Goal: Check status: Check status

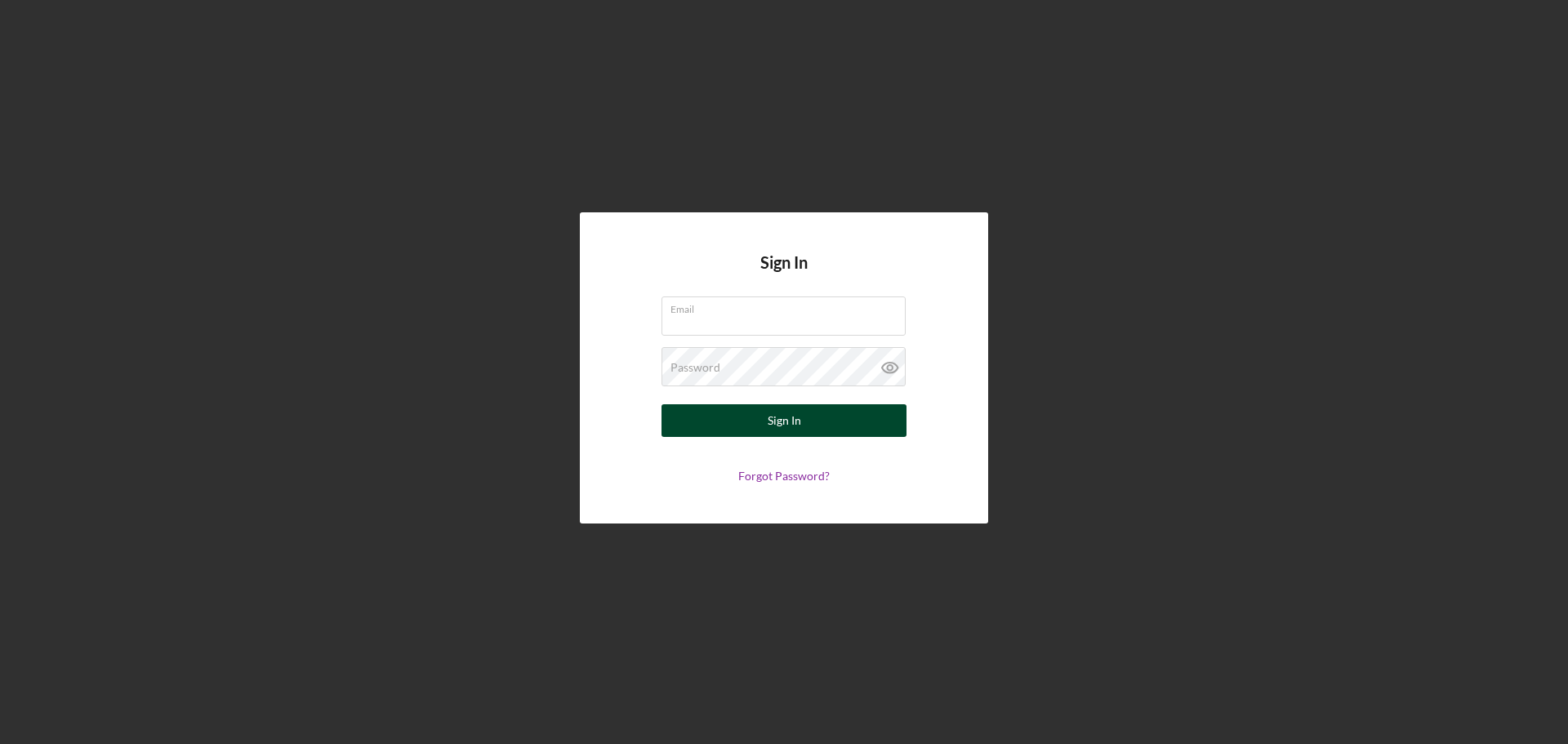
type input "carolina@cicville.org"
click at [806, 423] on button "Sign In" at bounding box center [784, 420] width 245 height 32
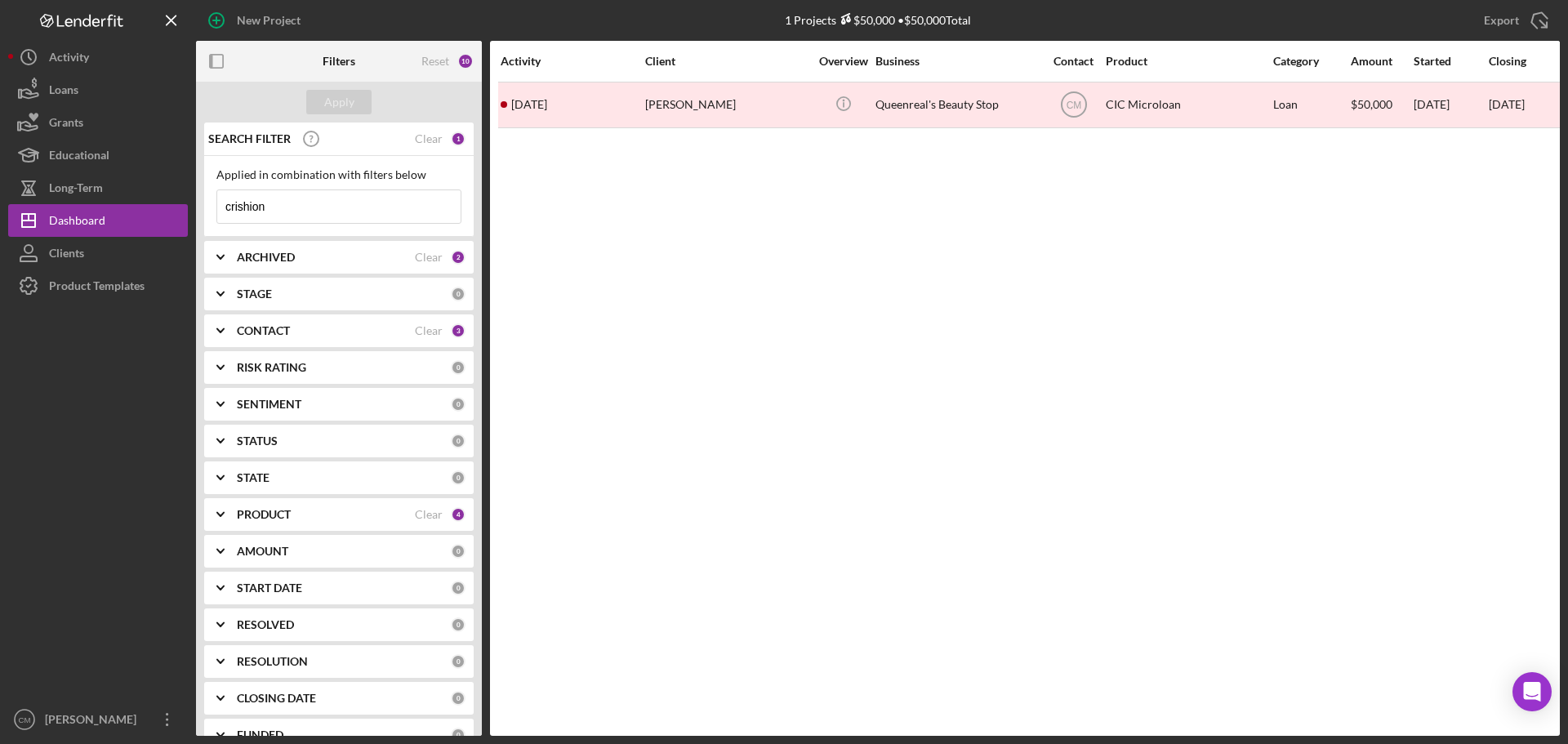
click at [428, 207] on icon "Icon/Menu Close" at bounding box center [443, 206] width 32 height 32
click at [424, 207] on input at bounding box center [339, 206] width 244 height 32
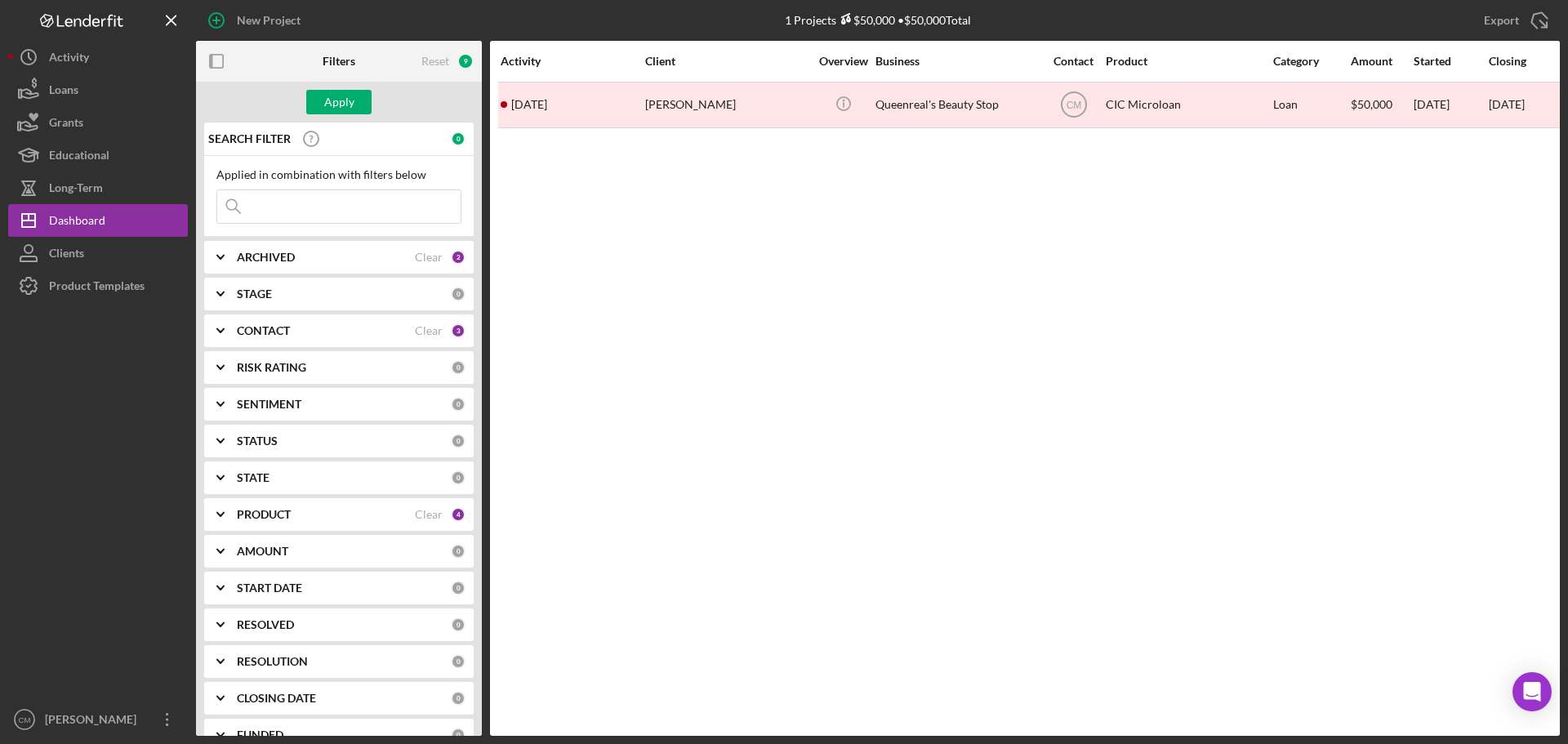
click at [424, 207] on input at bounding box center [339, 206] width 244 height 32
type input "bright"
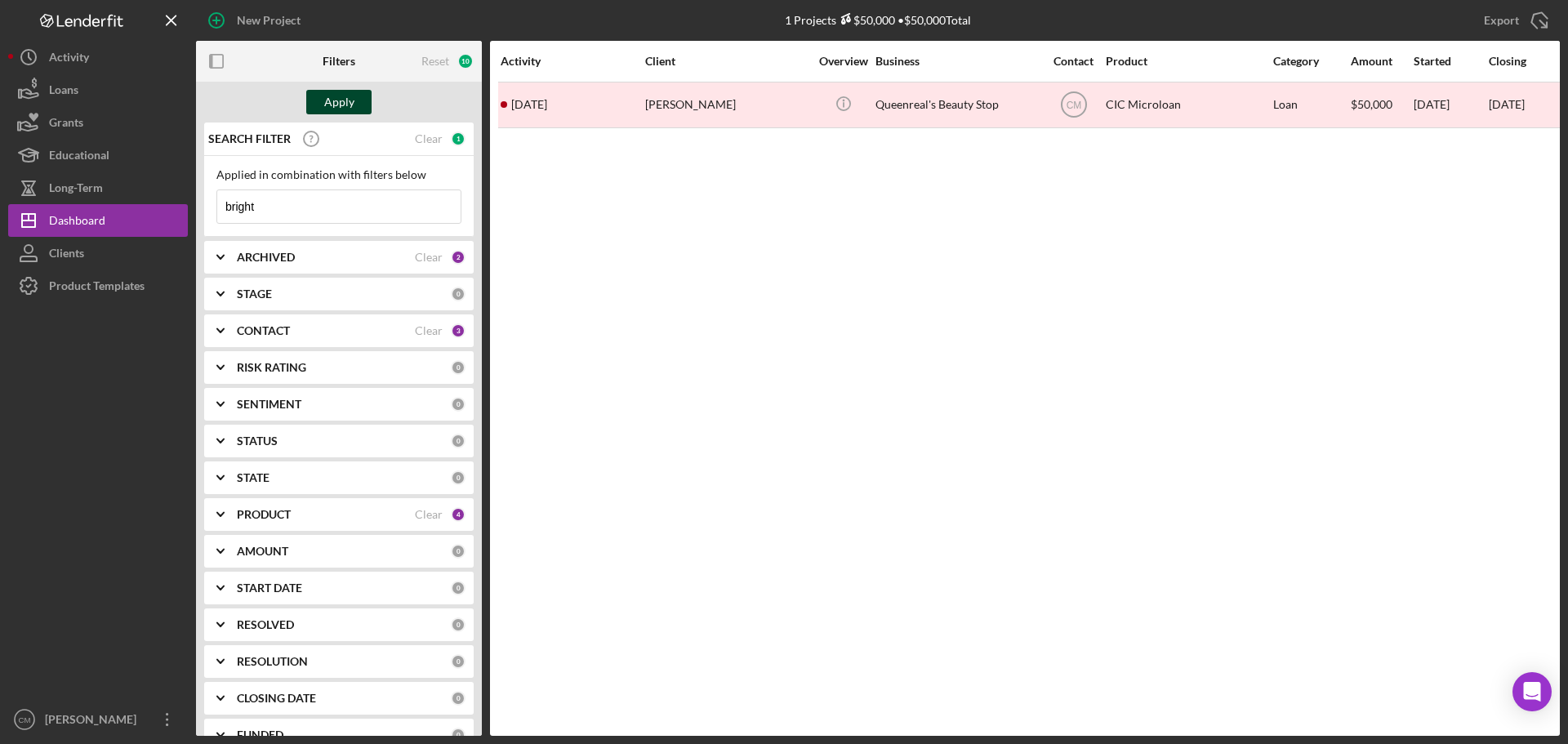
click at [365, 102] on button "Apply" at bounding box center [339, 102] width 65 height 25
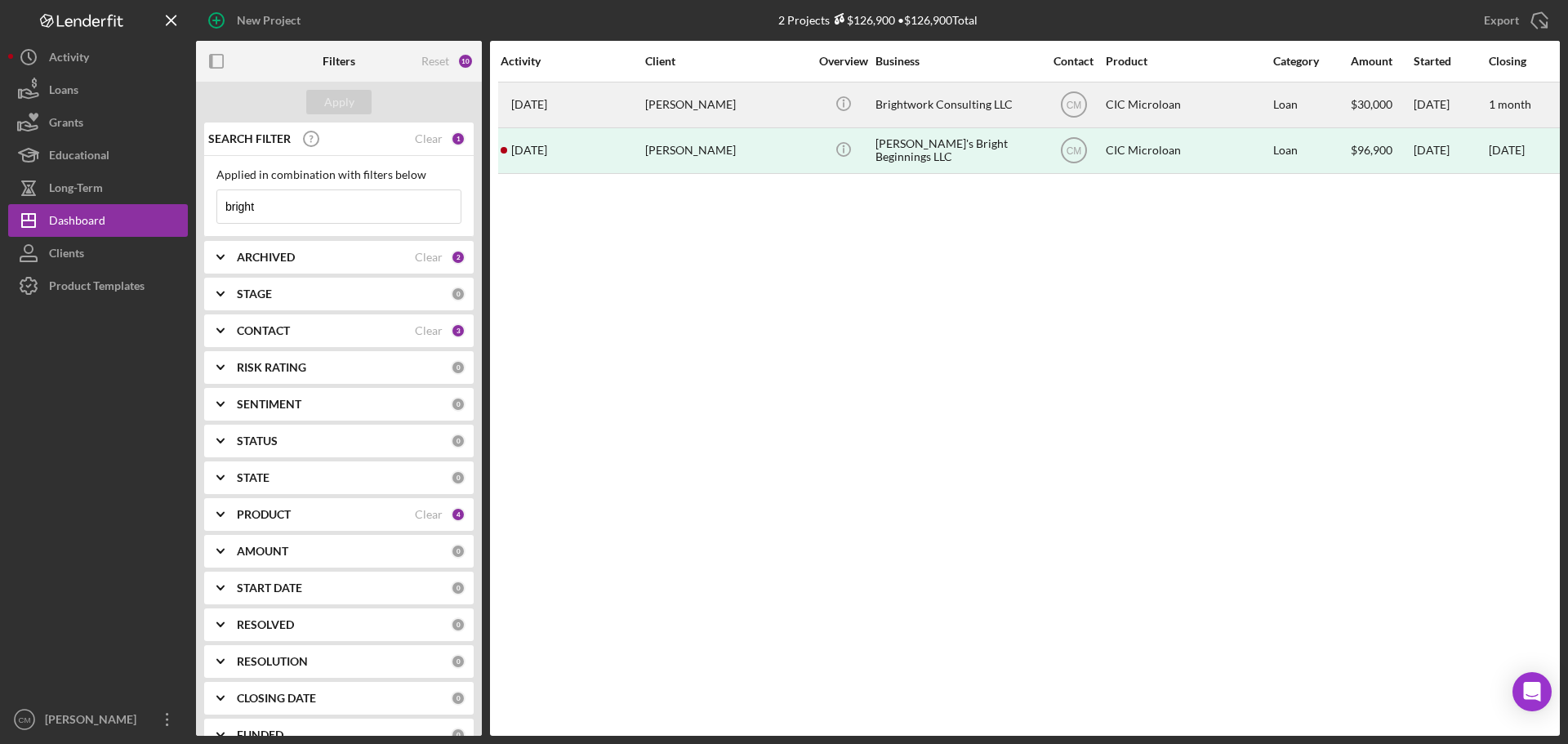
click at [767, 109] on div "[PERSON_NAME]" at bounding box center [726, 105] width 163 height 43
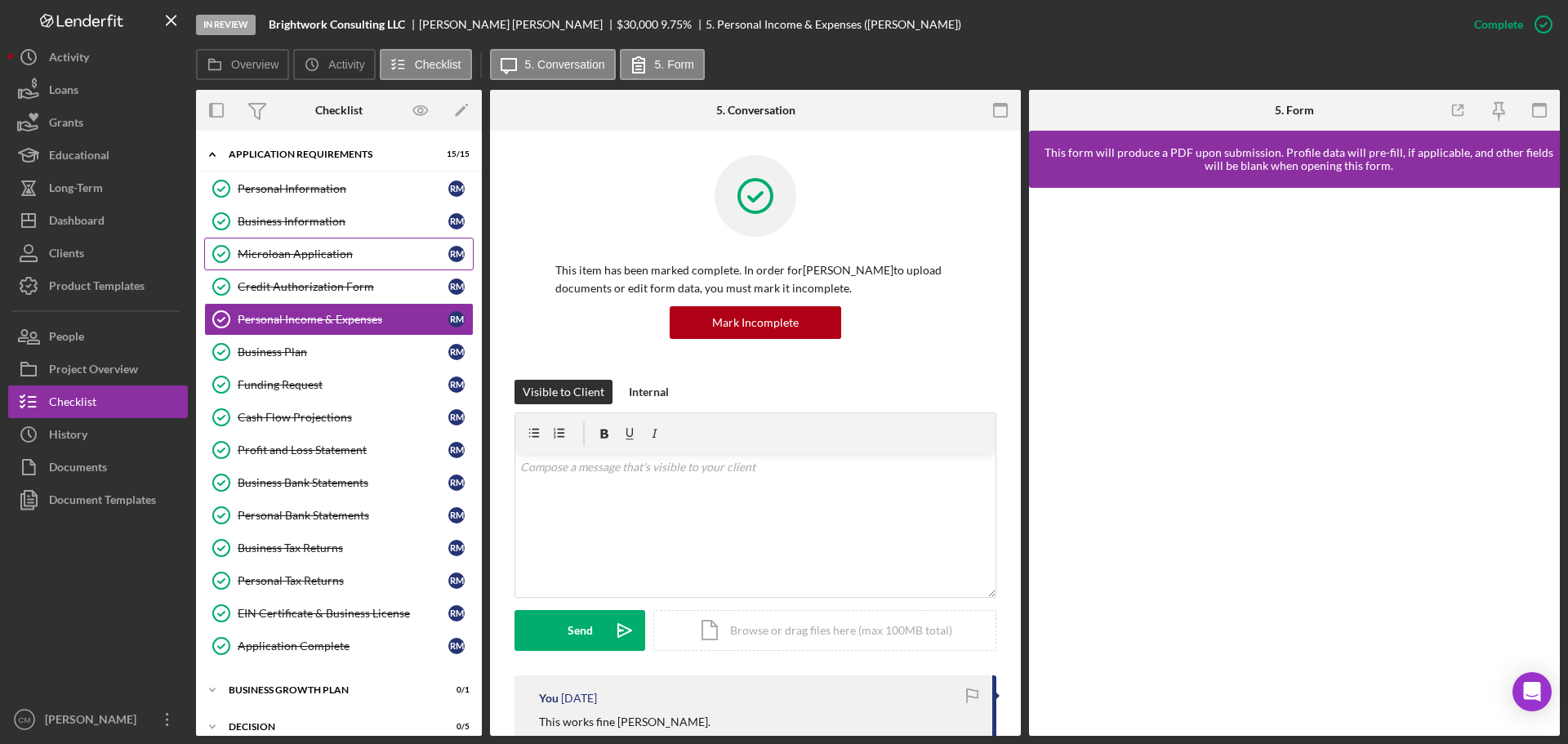
click at [332, 254] on div "Microloan Application" at bounding box center [343, 254] width 211 height 13
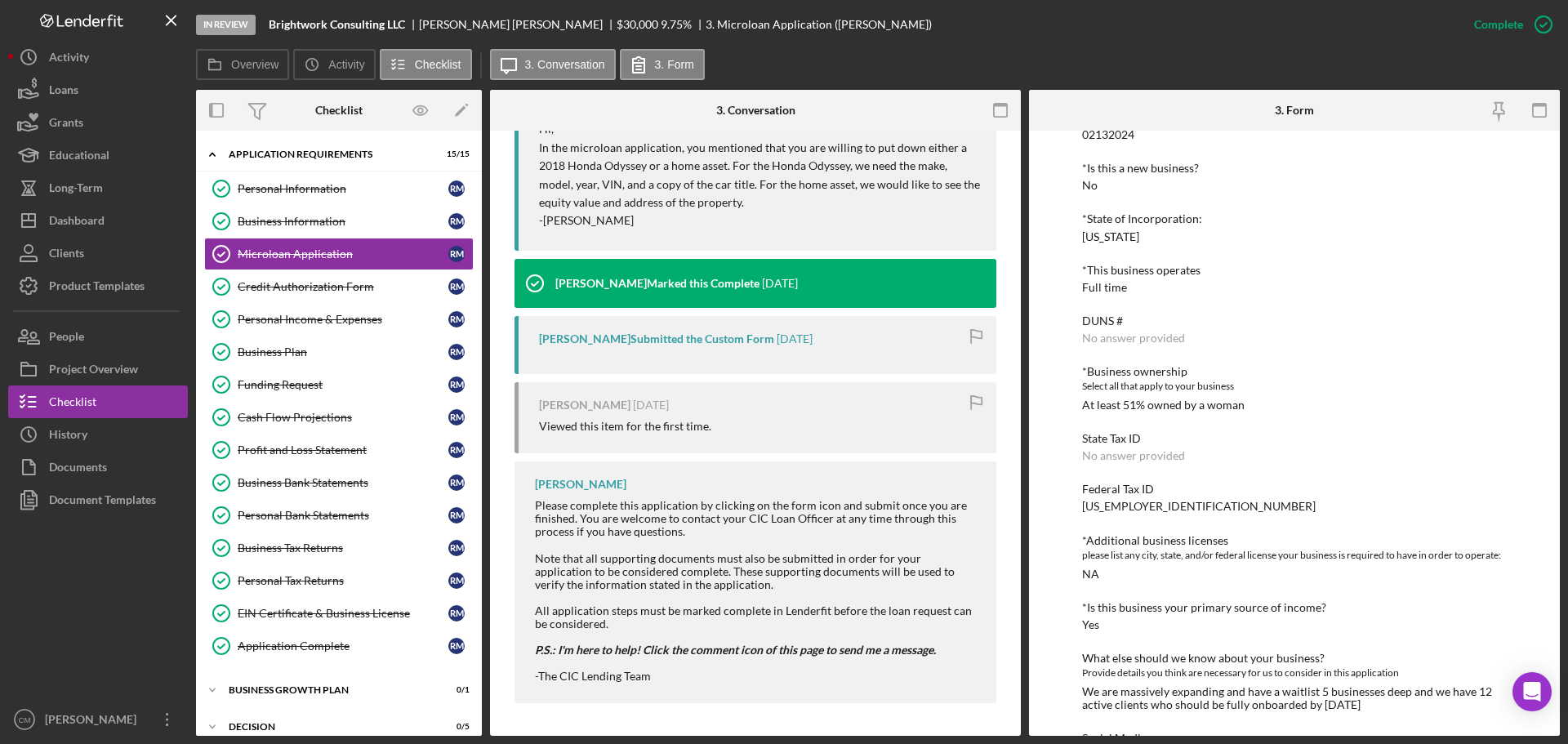
scroll to position [1324, 0]
click at [312, 282] on div "Credit Authorization Form" at bounding box center [343, 287] width 211 height 13
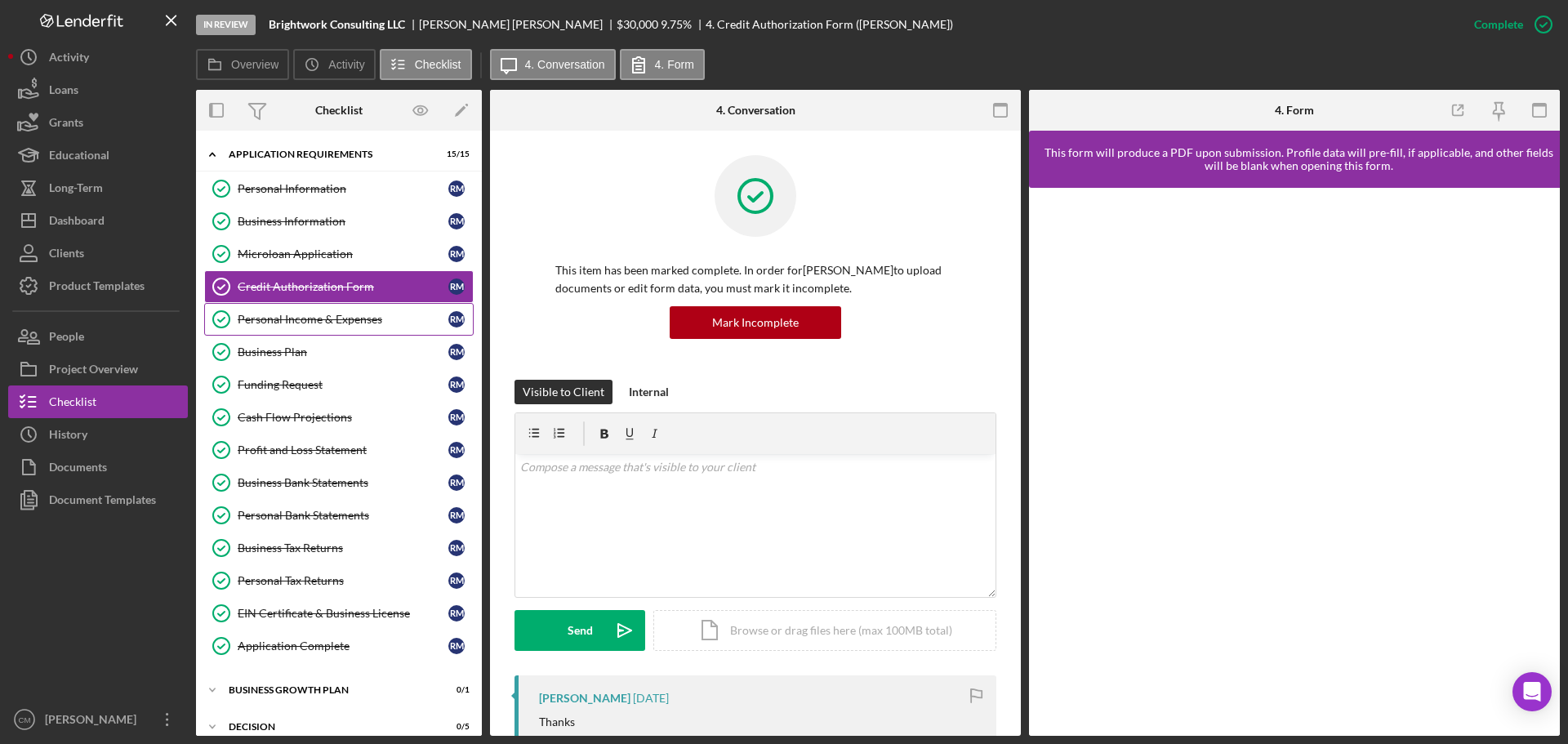
click at [317, 321] on div "Personal Income & Expenses" at bounding box center [343, 319] width 211 height 13
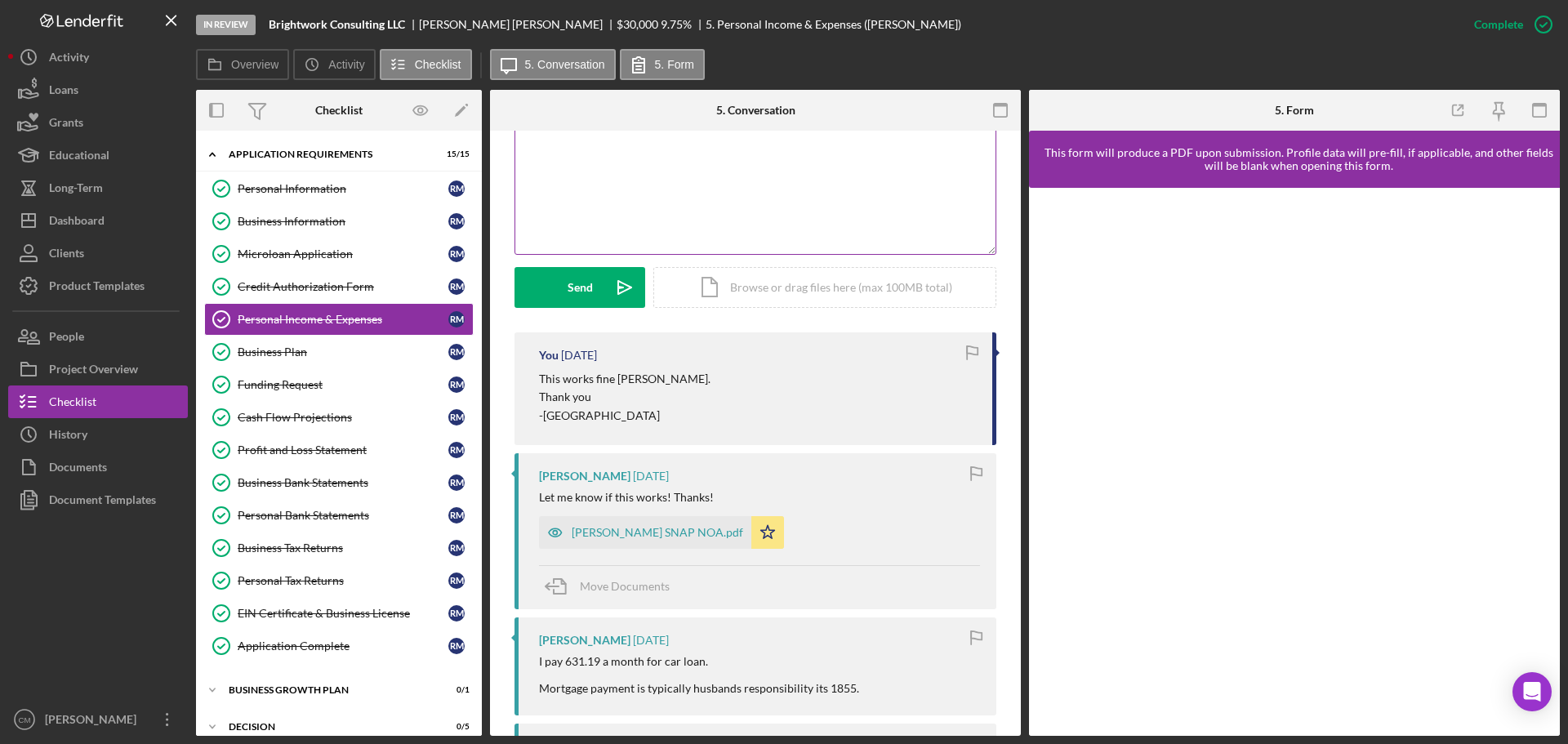
scroll to position [345, 0]
click at [552, 531] on icon "button" at bounding box center [554, 530] width 32 height 32
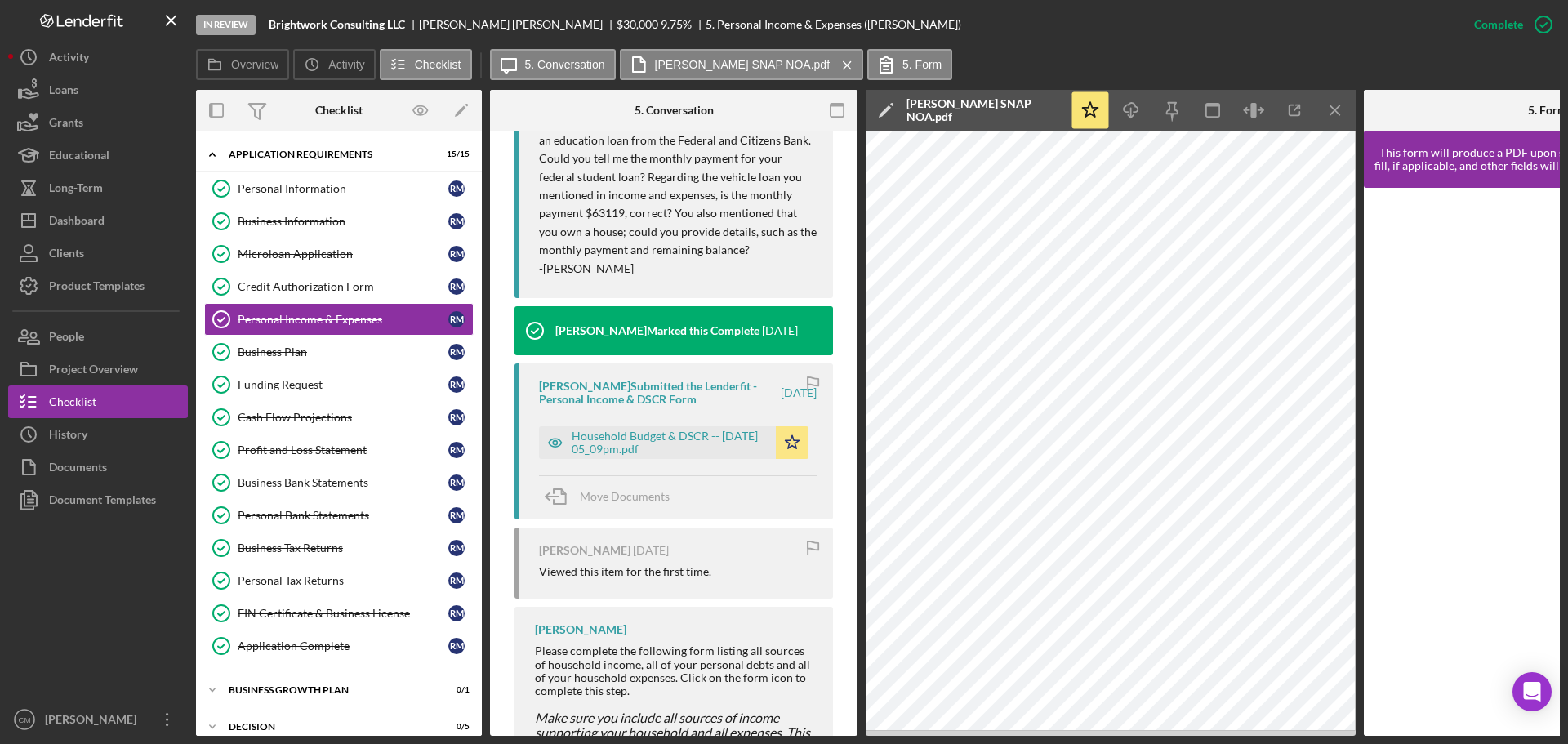
scroll to position [1311, 0]
click at [552, 456] on icon "button" at bounding box center [554, 440] width 32 height 32
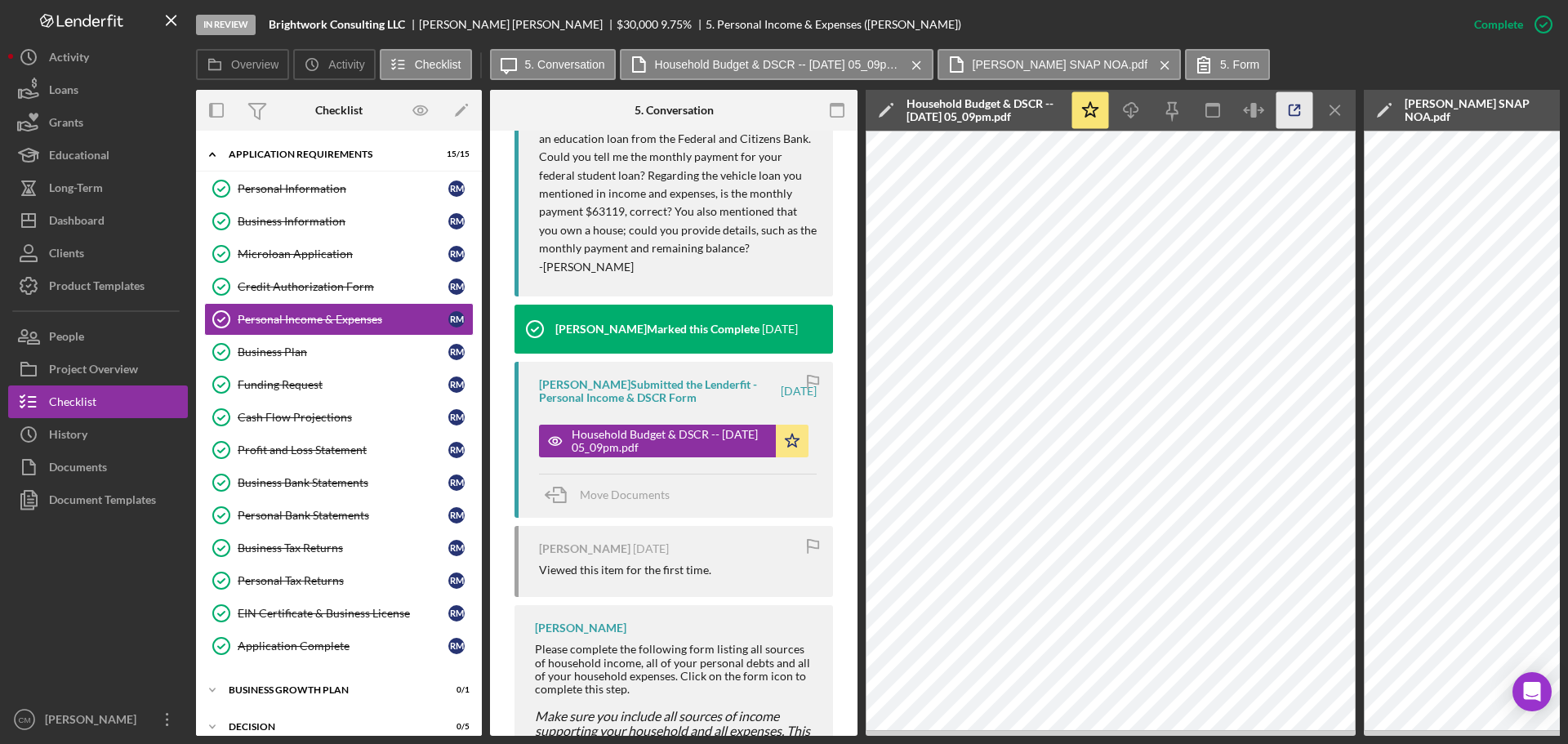
click at [1285, 106] on icon "button" at bounding box center [1295, 110] width 36 height 36
click at [327, 580] on div "Personal Tax Returns" at bounding box center [343, 581] width 211 height 13
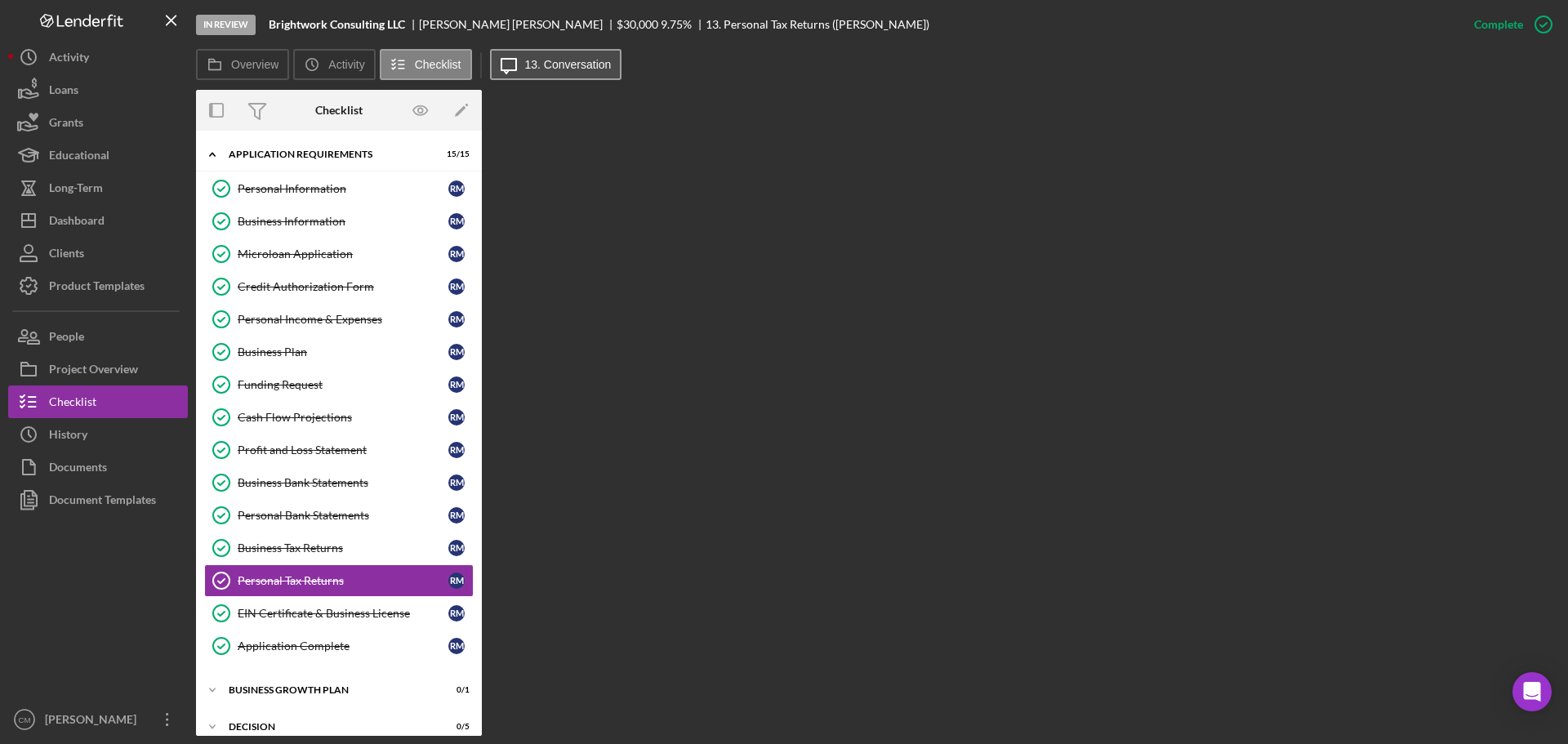
click at [585, 66] on label "13. Conversation" at bounding box center [569, 65] width 86 height 13
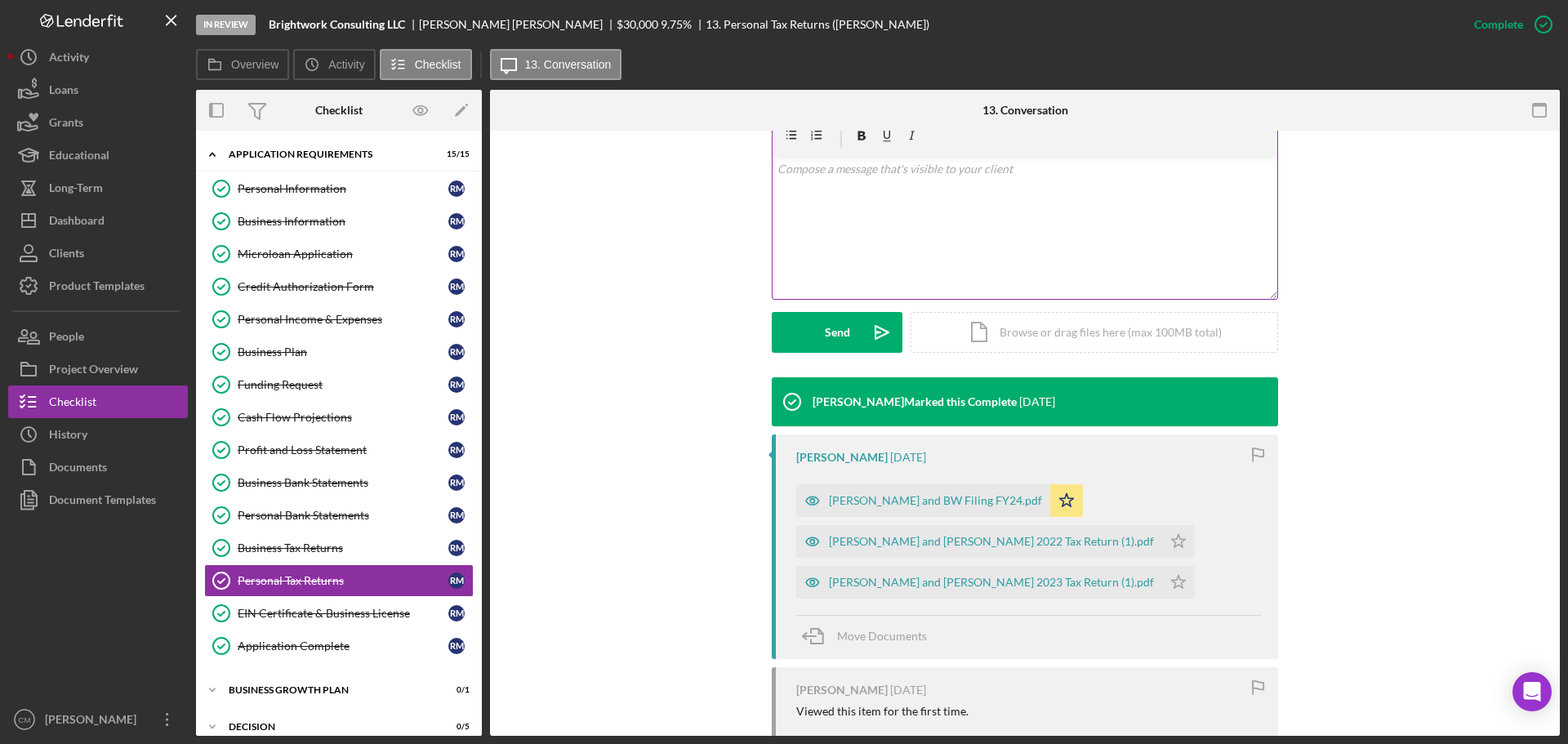
scroll to position [299, 0]
click at [811, 500] on icon "button" at bounding box center [812, 499] width 32 height 32
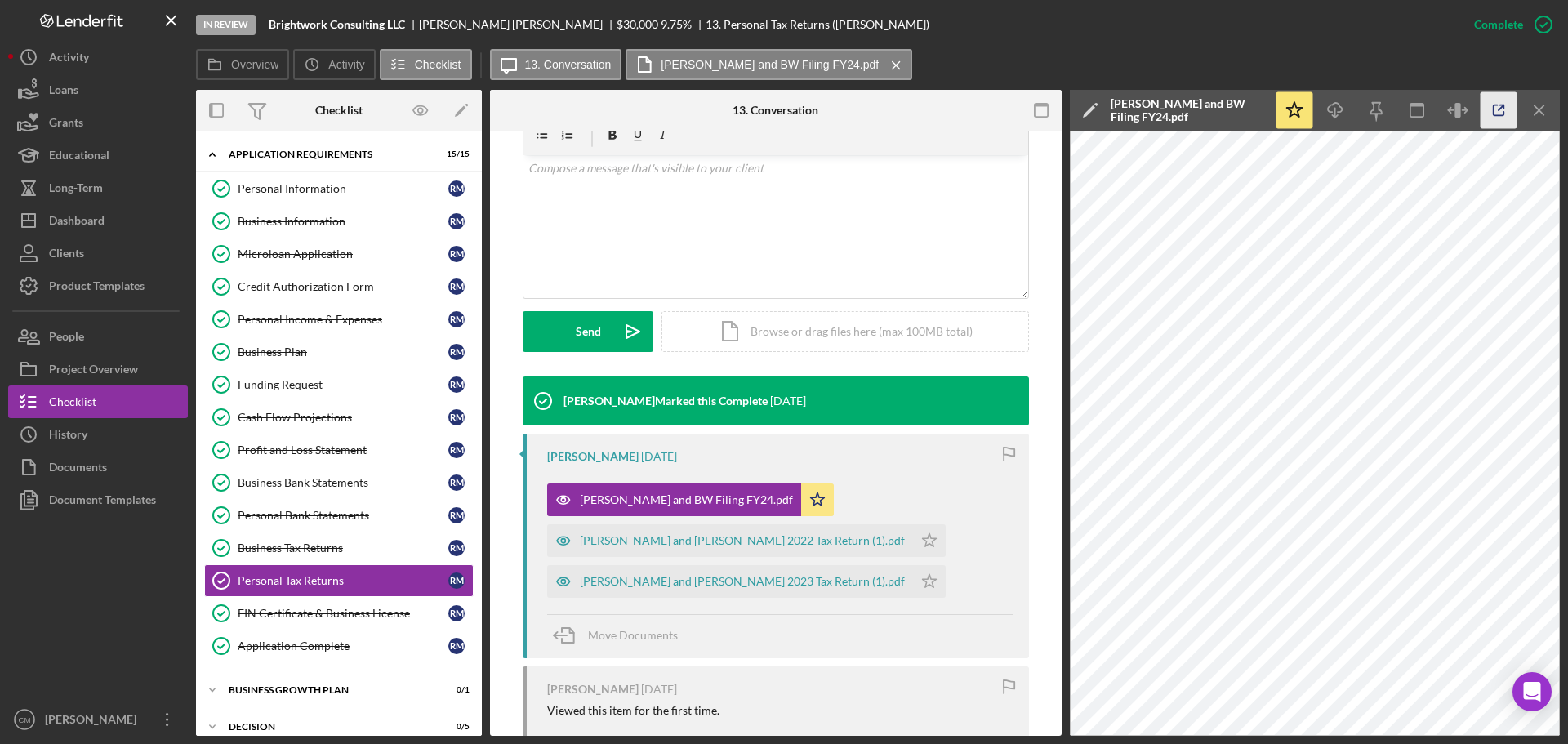
click at [1498, 123] on icon "button" at bounding box center [1499, 110] width 36 height 36
click at [337, 476] on div "Business Bank Statements" at bounding box center [343, 482] width 211 height 13
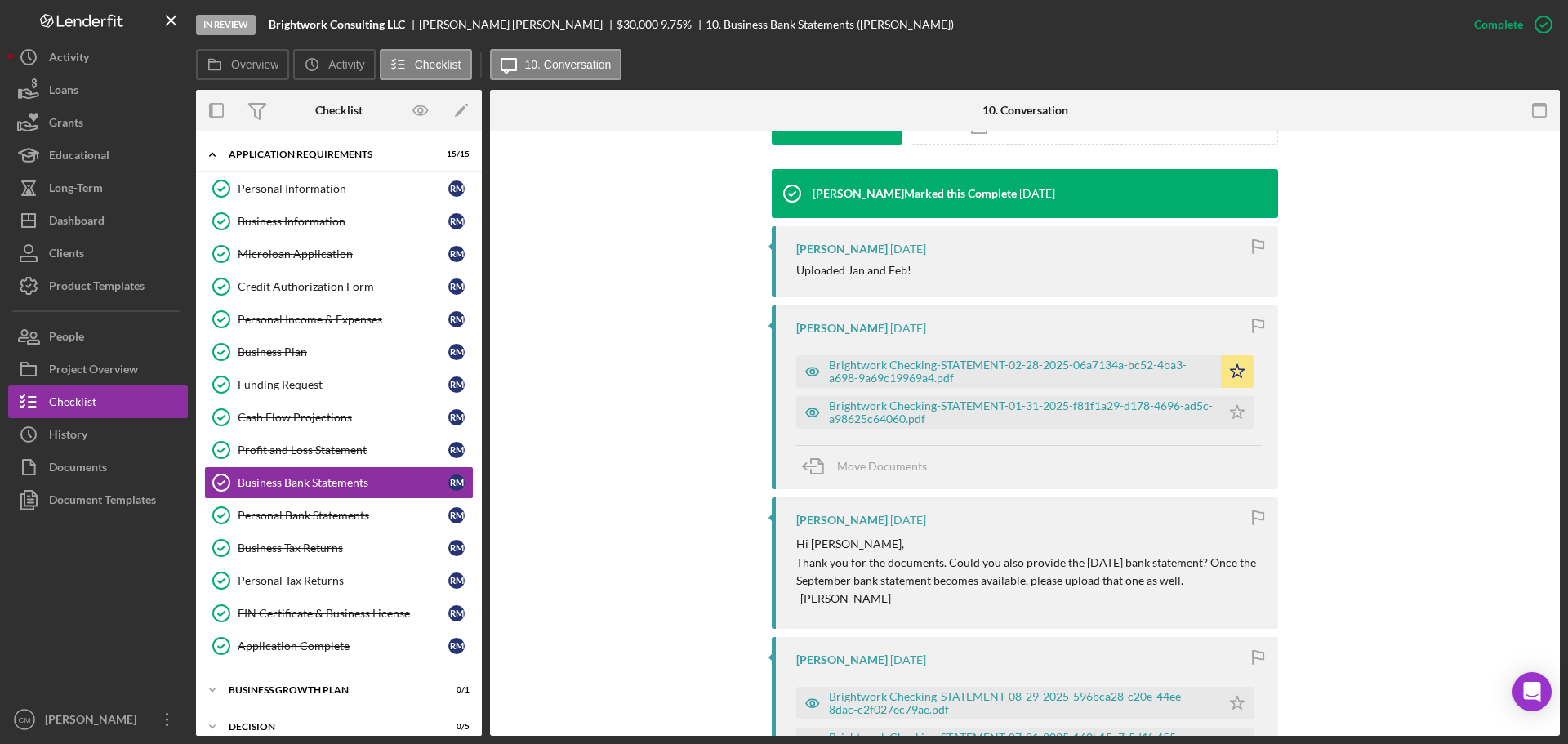
scroll to position [507, 0]
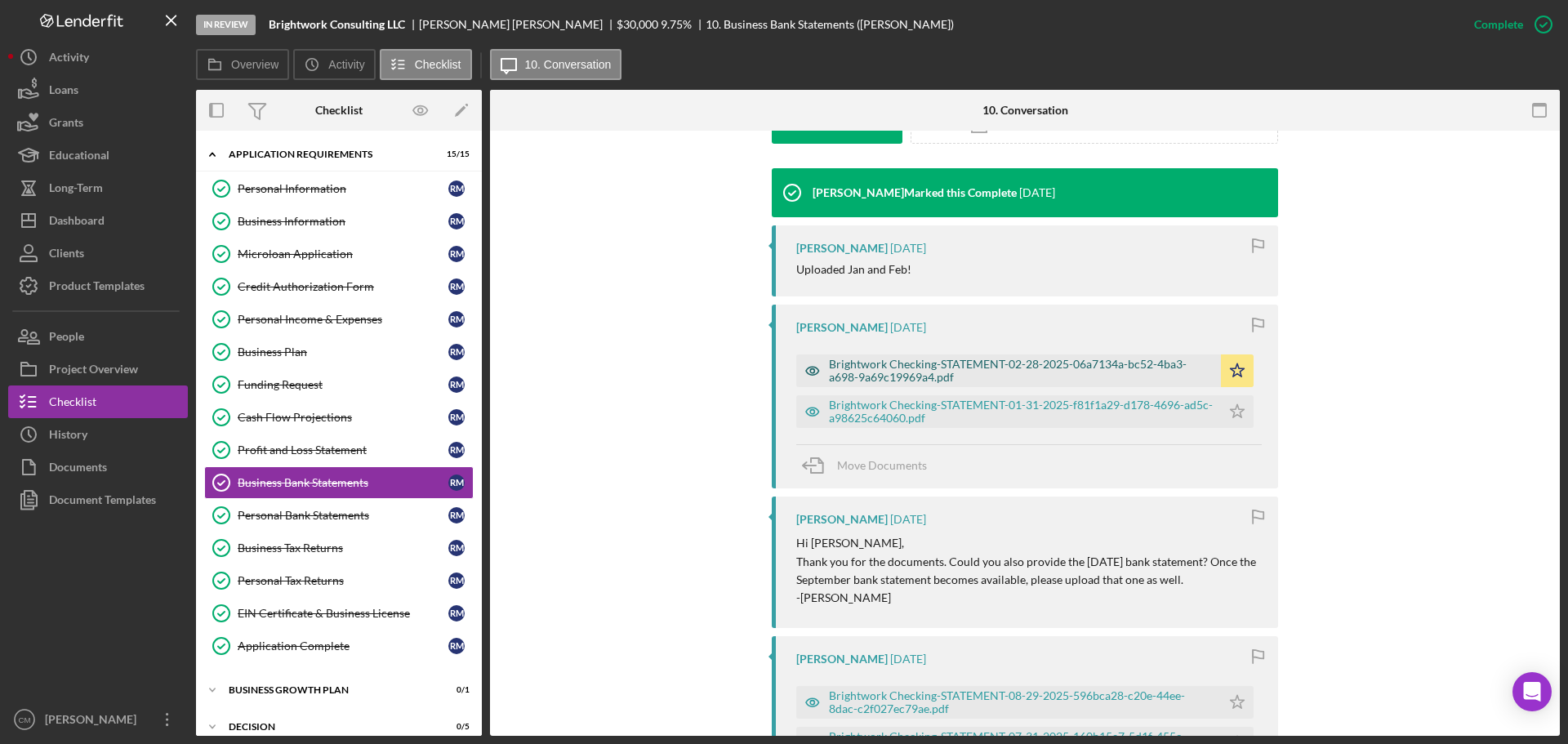
click at [811, 370] on icon "button" at bounding box center [812, 370] width 4 height 4
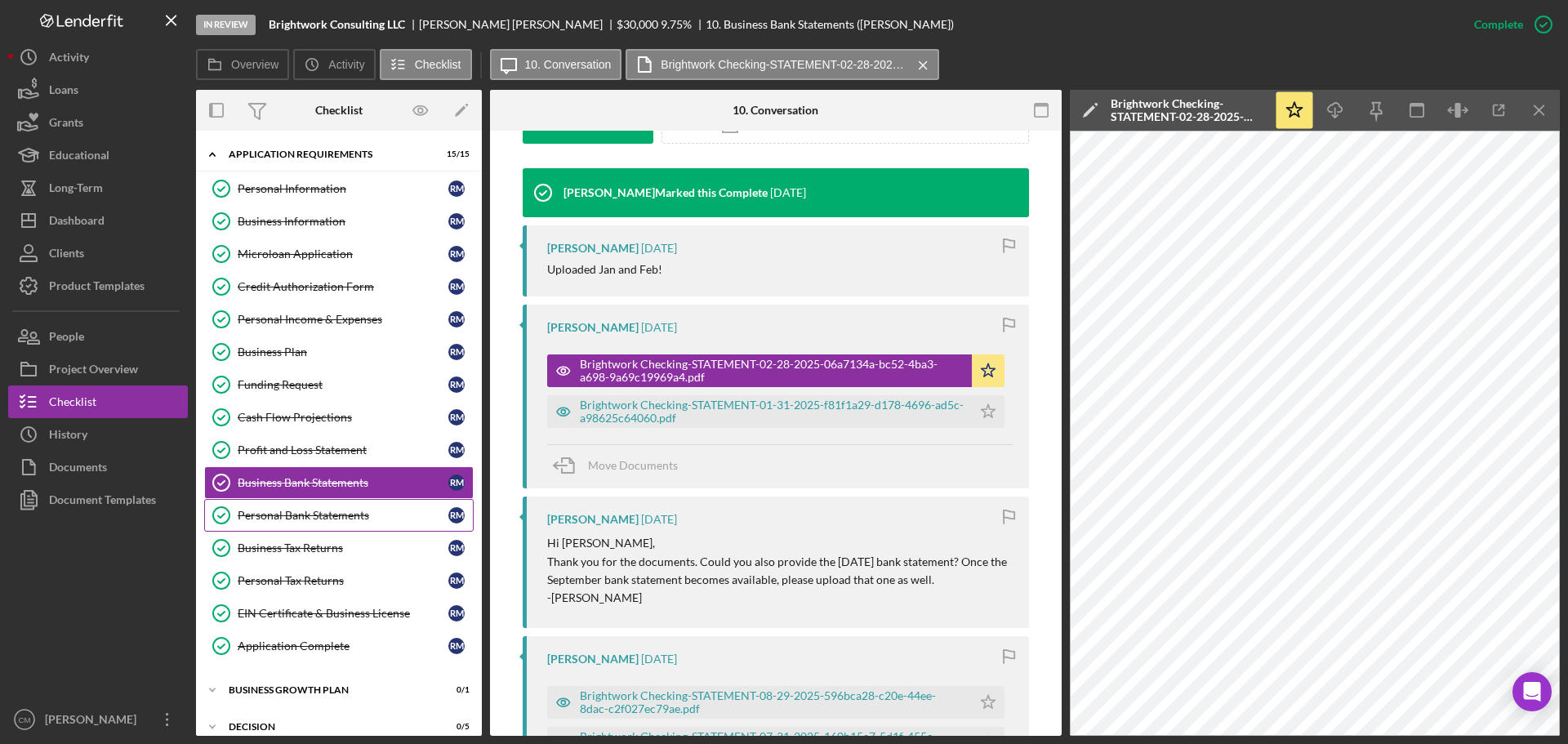
click at [334, 518] on div "Personal Bank Statements" at bounding box center [343, 515] width 211 height 13
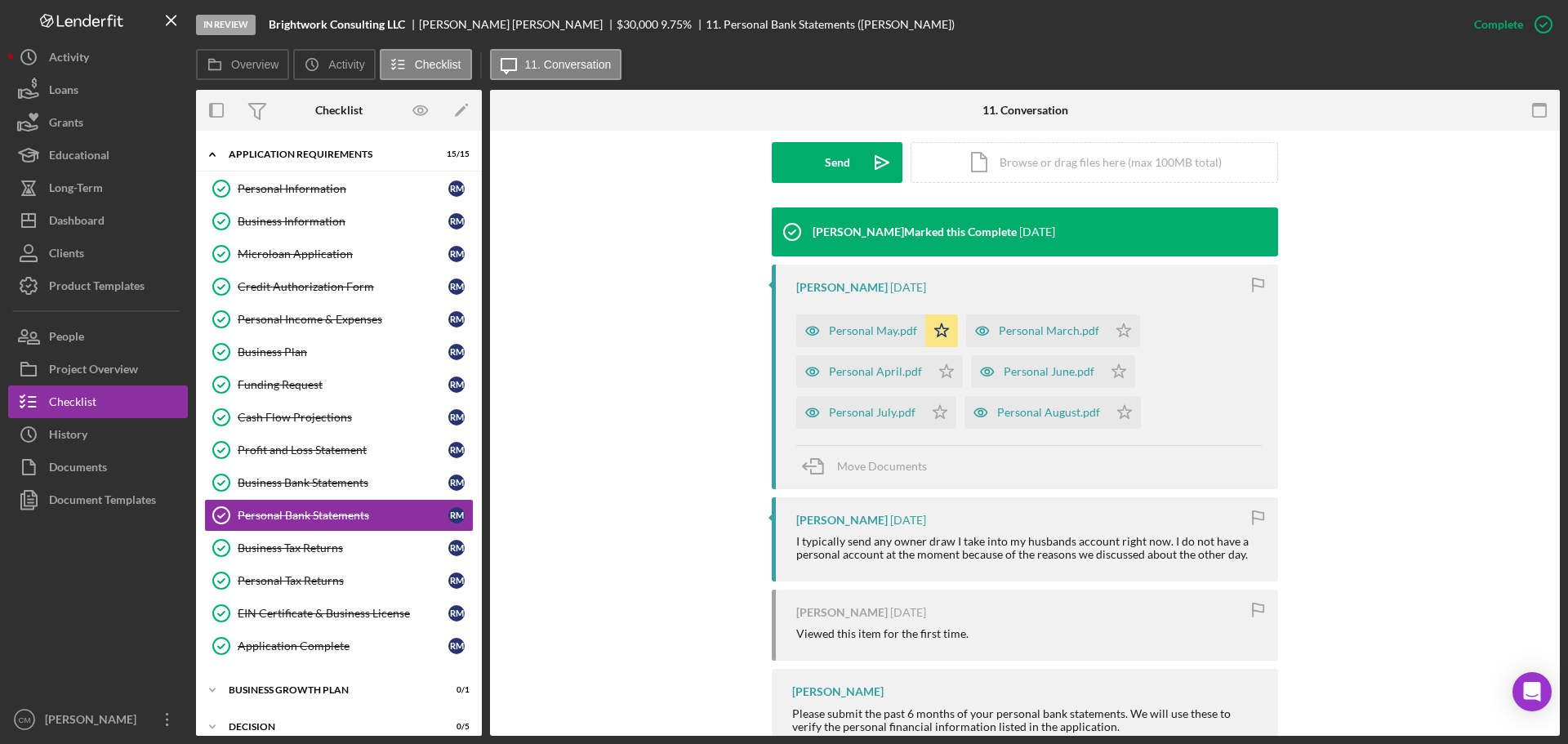
scroll to position [471, 0]
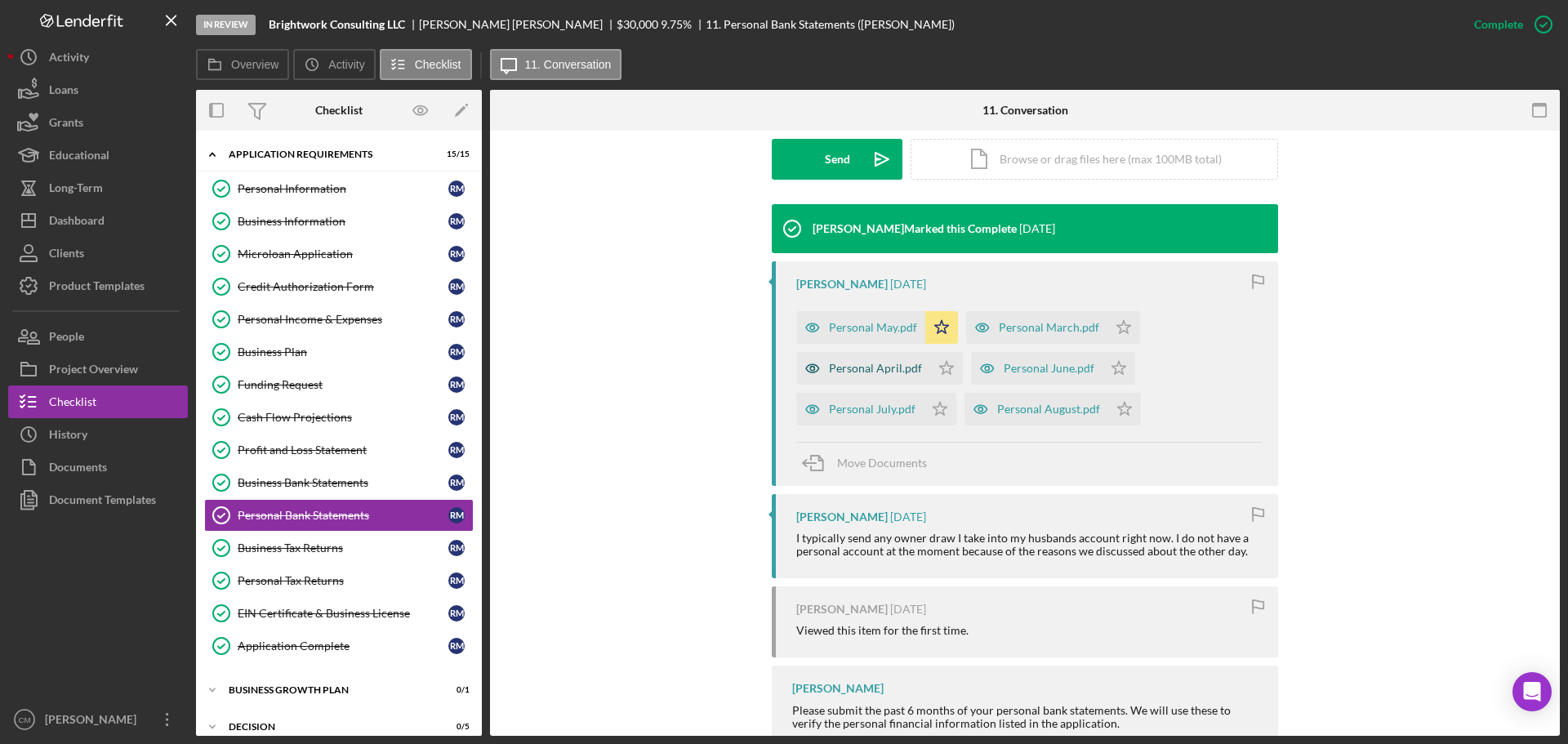
click at [812, 365] on icon "button" at bounding box center [813, 368] width 13 height 8
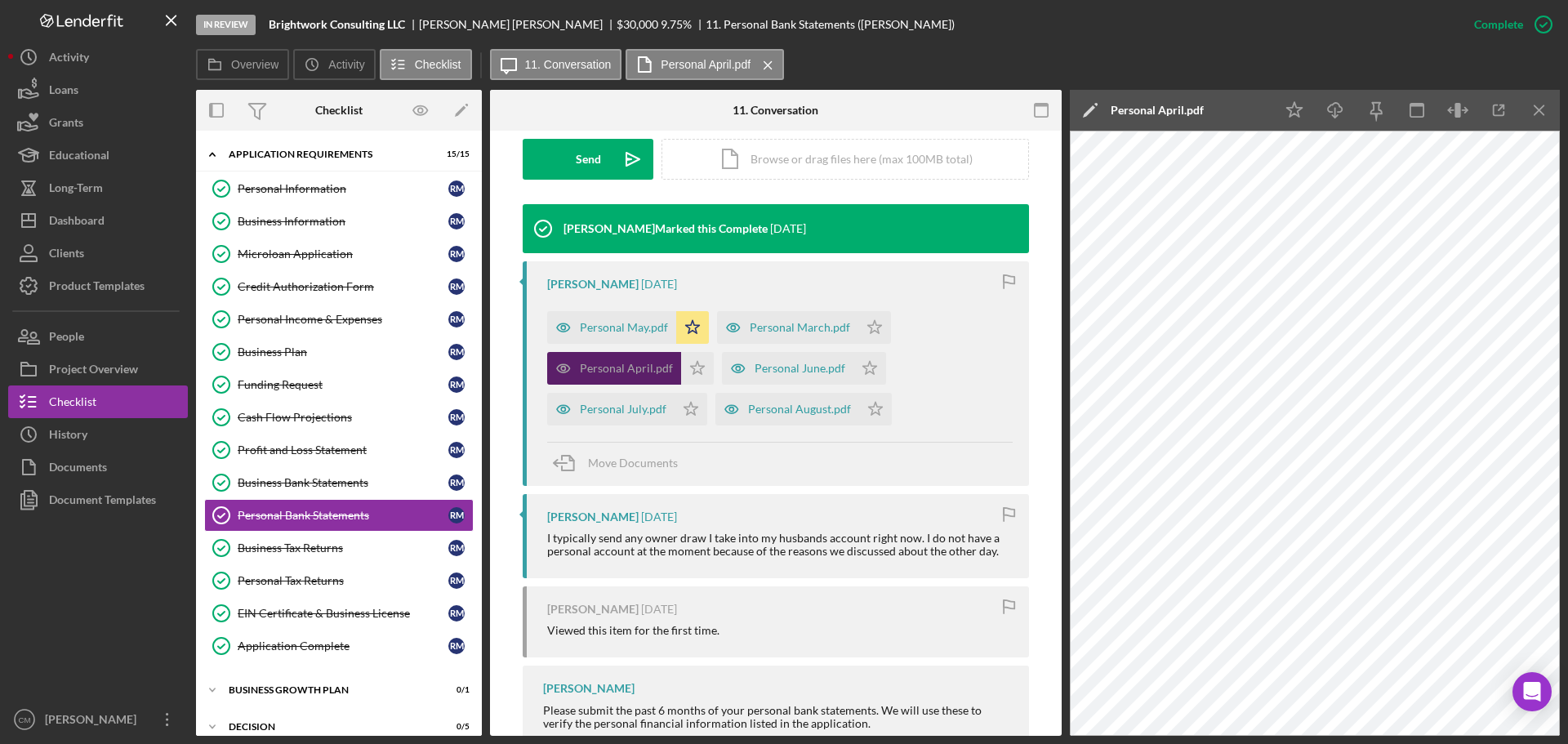
click at [557, 370] on icon "button" at bounding box center [564, 368] width 13 height 8
click at [558, 323] on icon "button" at bounding box center [564, 327] width 13 height 8
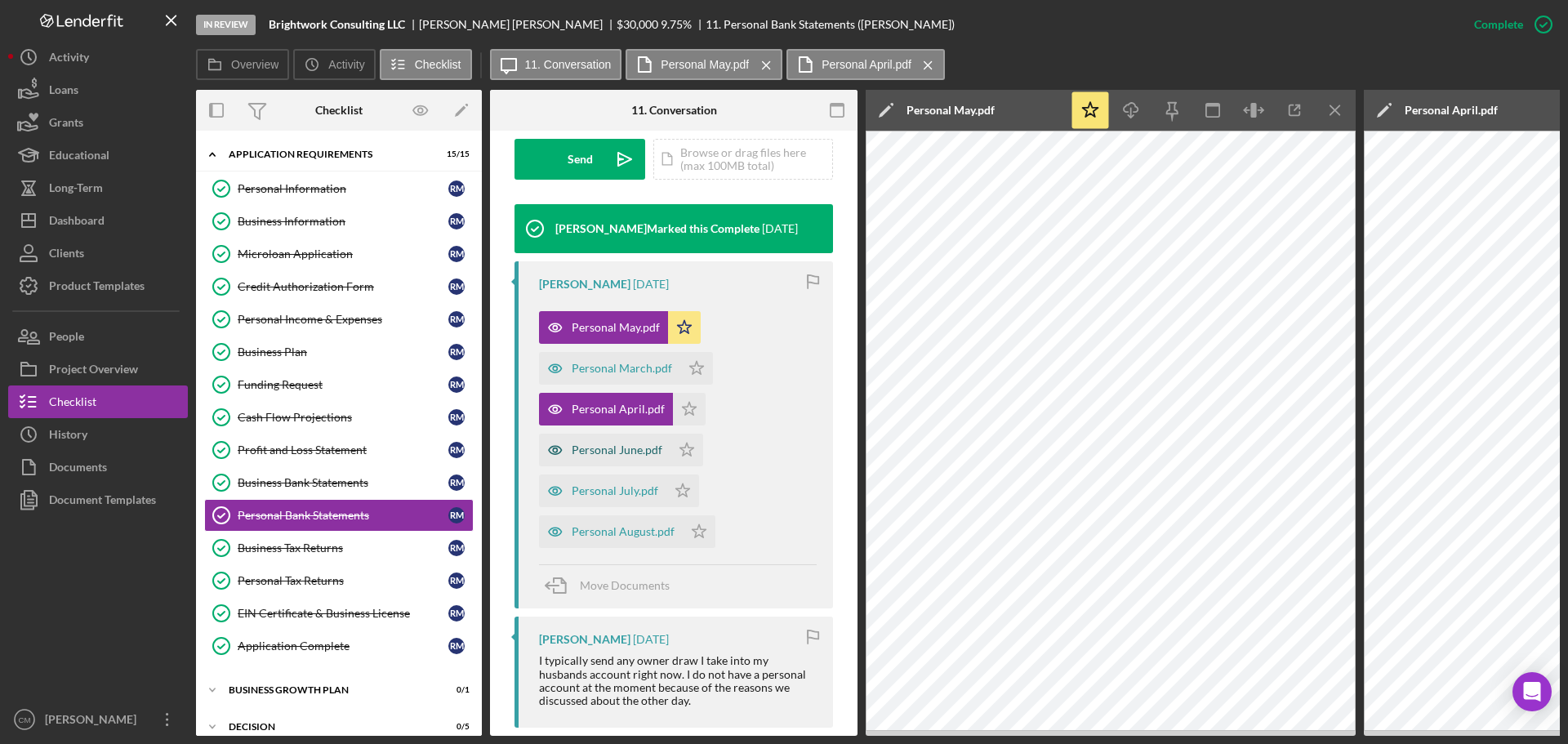
click at [553, 451] on icon "button" at bounding box center [554, 450] width 4 height 4
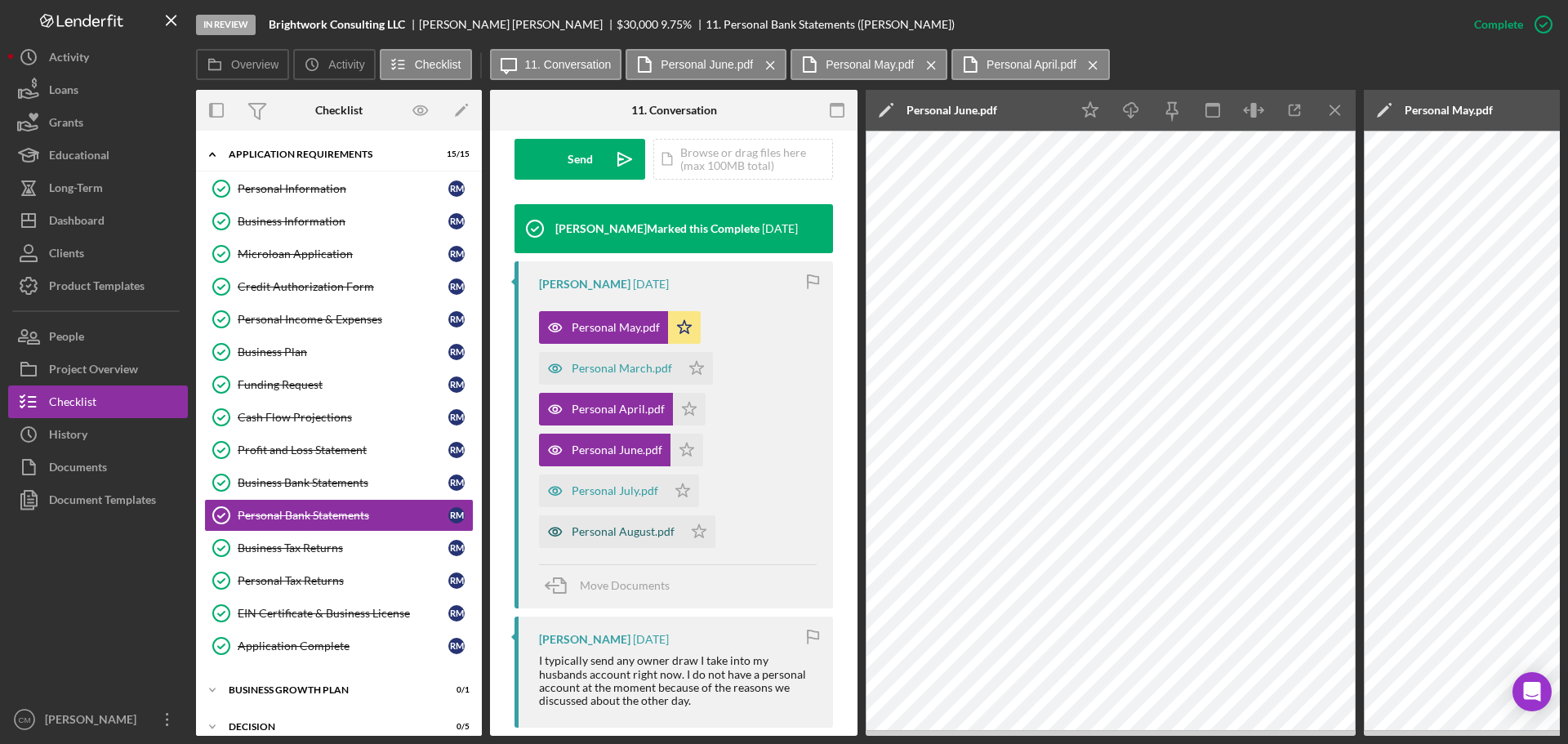
click at [555, 527] on icon "button" at bounding box center [554, 531] width 32 height 32
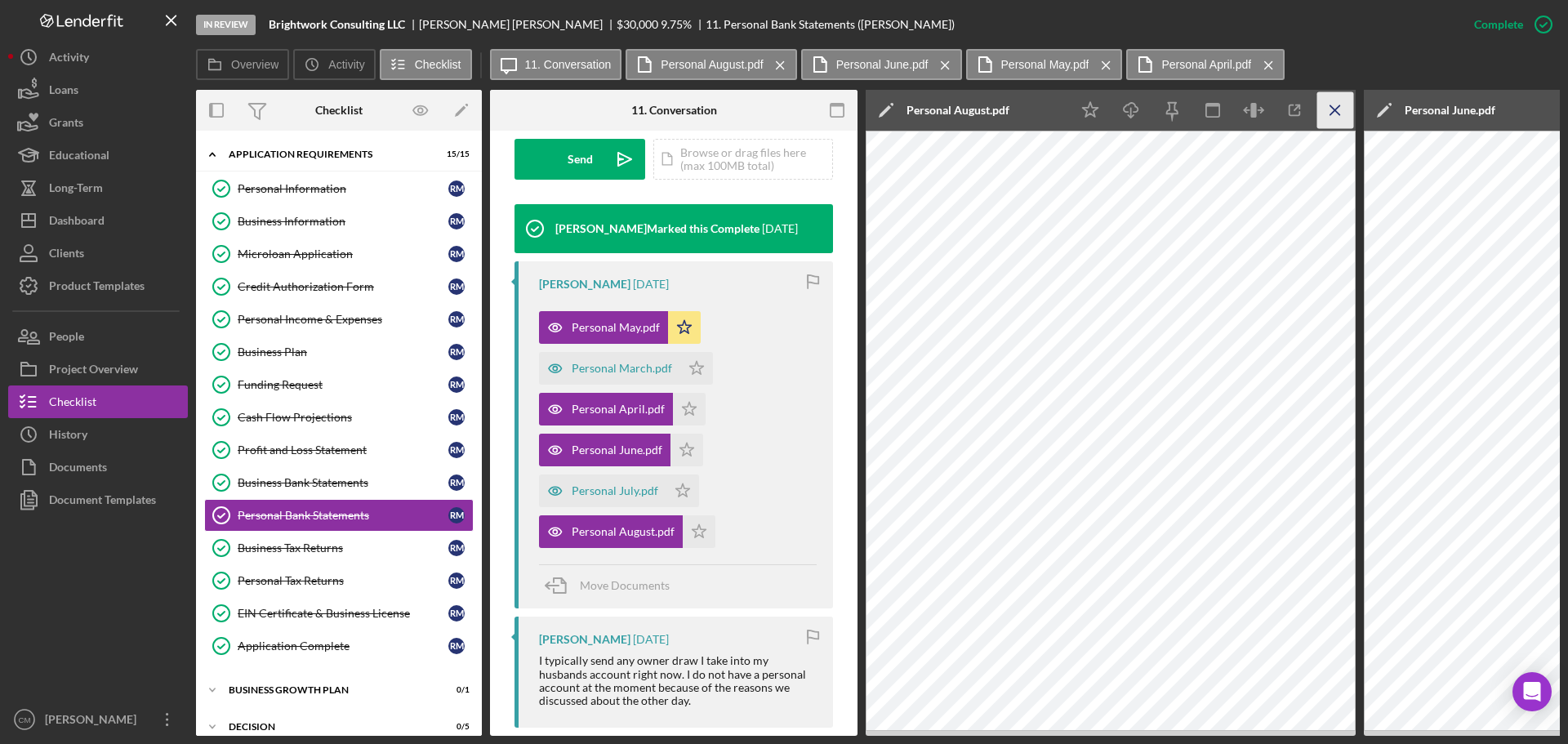
click at [1340, 107] on icon "Icon/Menu Close" at bounding box center [1335, 110] width 36 height 36
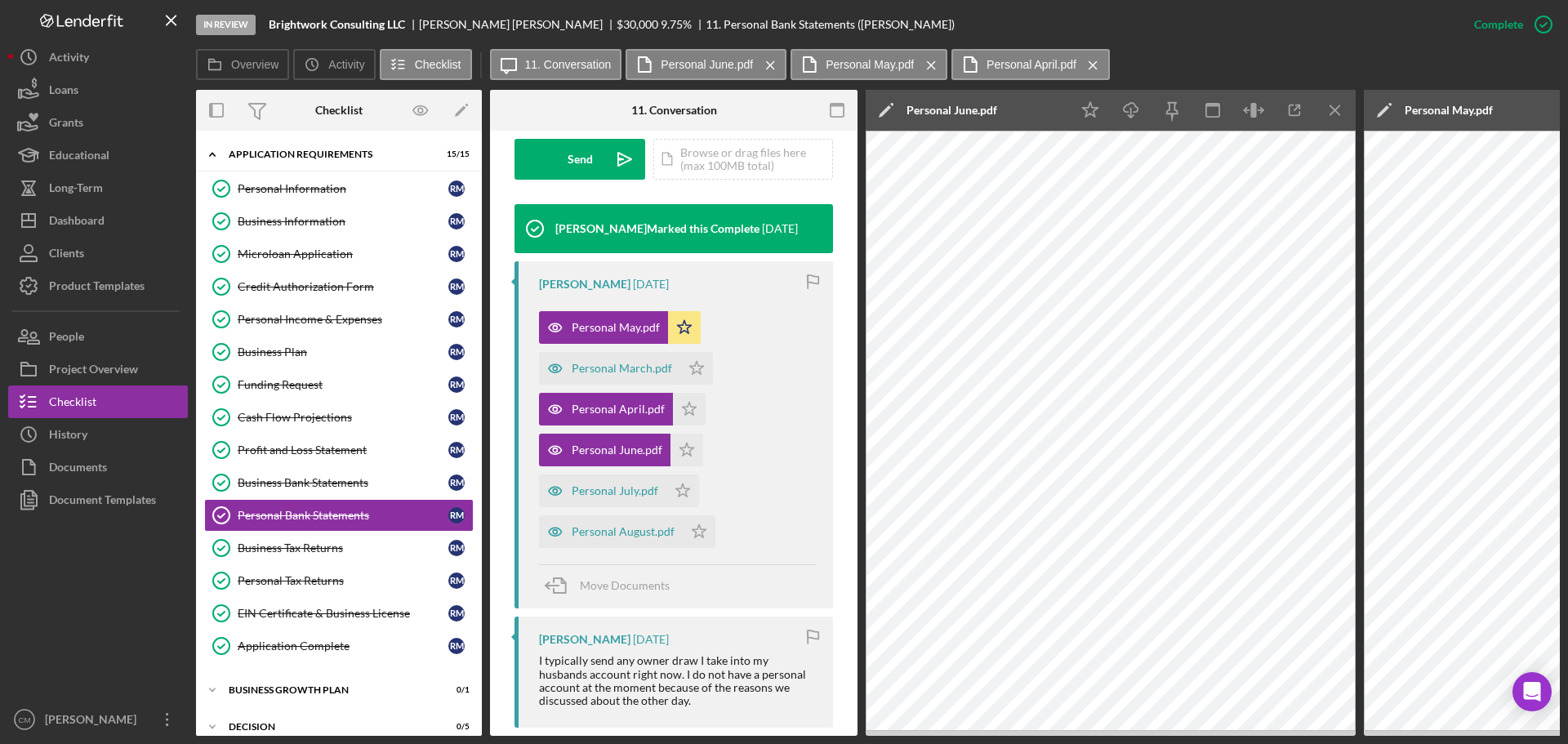
click at [1340, 107] on icon "Icon/Menu Close" at bounding box center [1335, 110] width 36 height 36
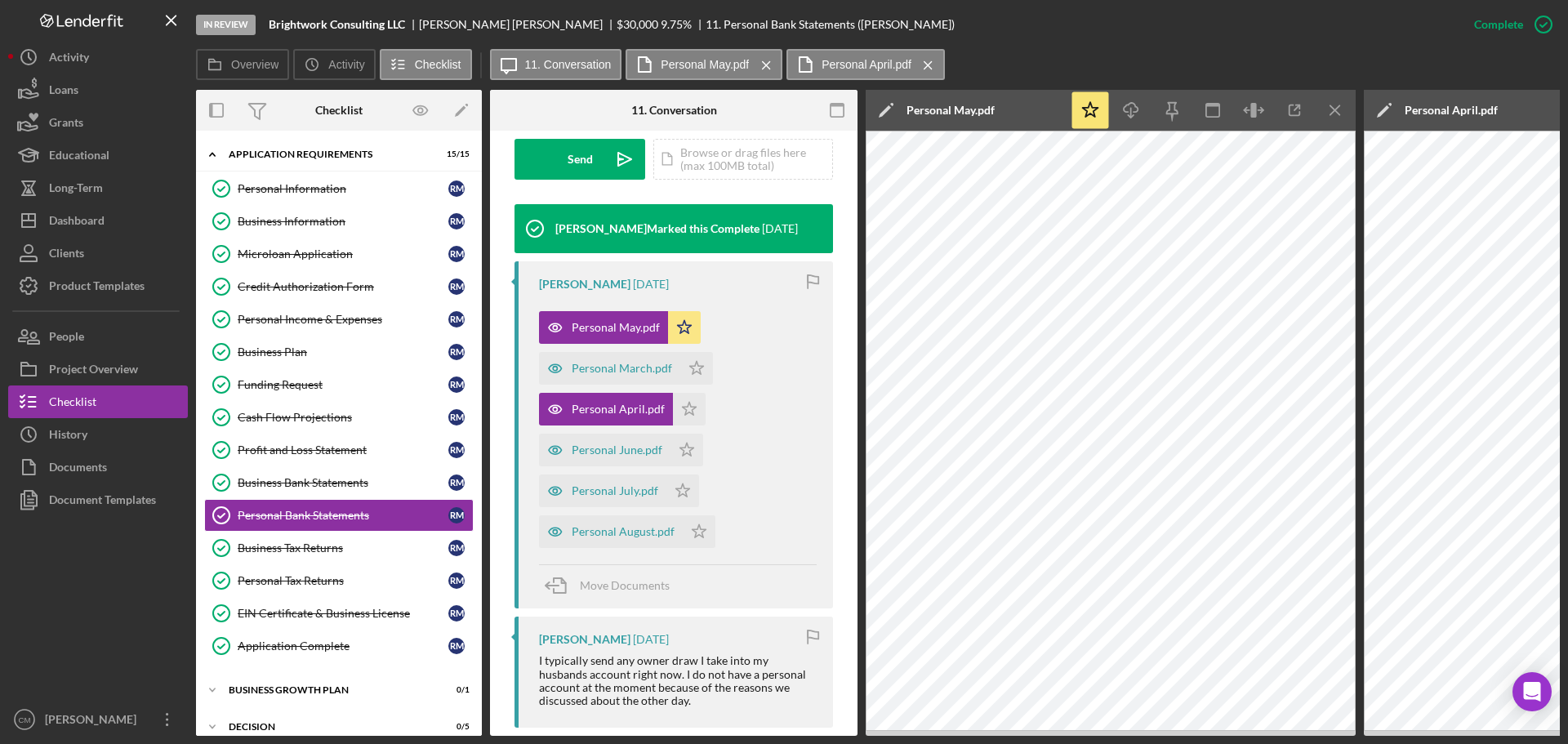
click at [1340, 107] on icon "Icon/Menu Close" at bounding box center [1335, 110] width 36 height 36
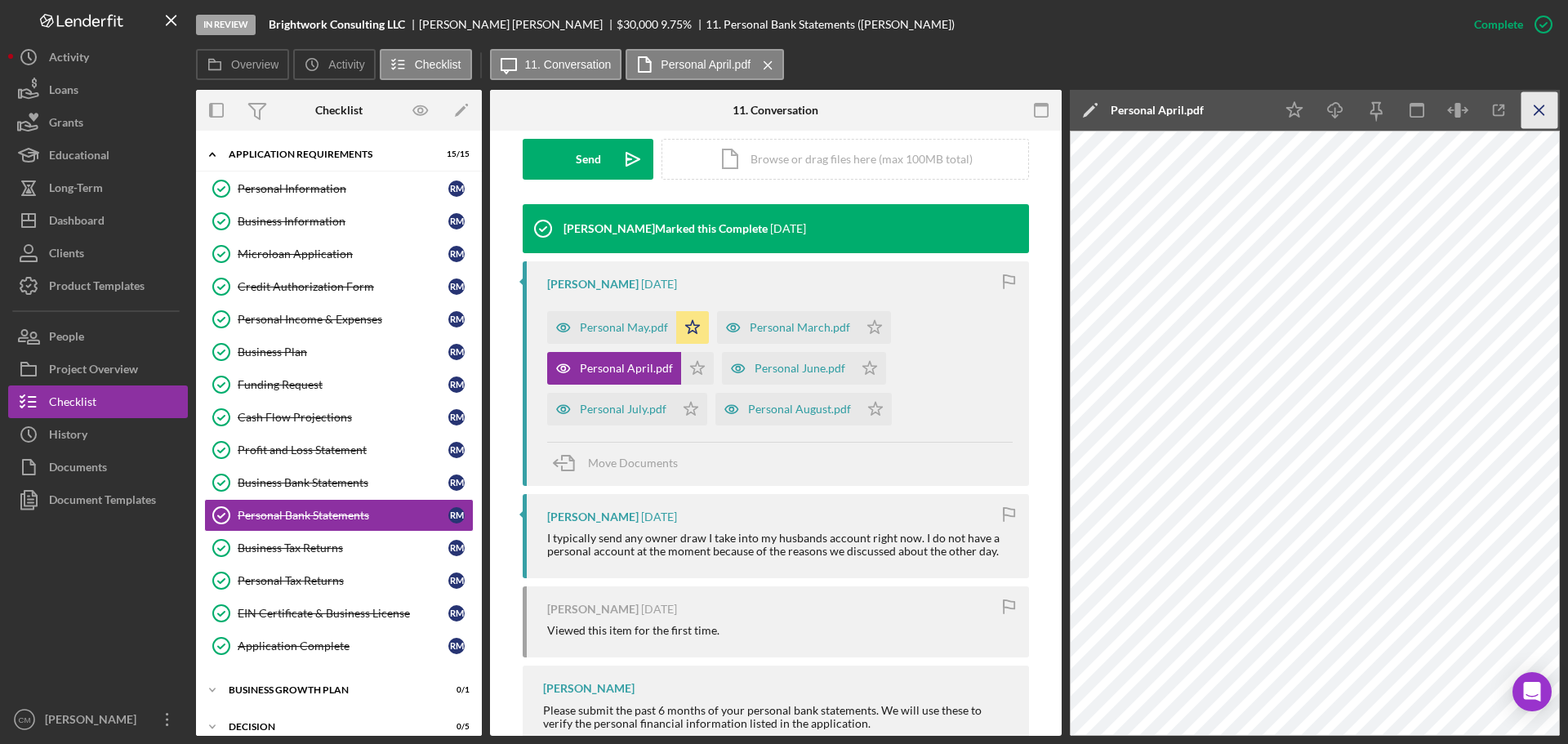
click at [1537, 111] on icon "Icon/Menu Close" at bounding box center [1540, 110] width 36 height 36
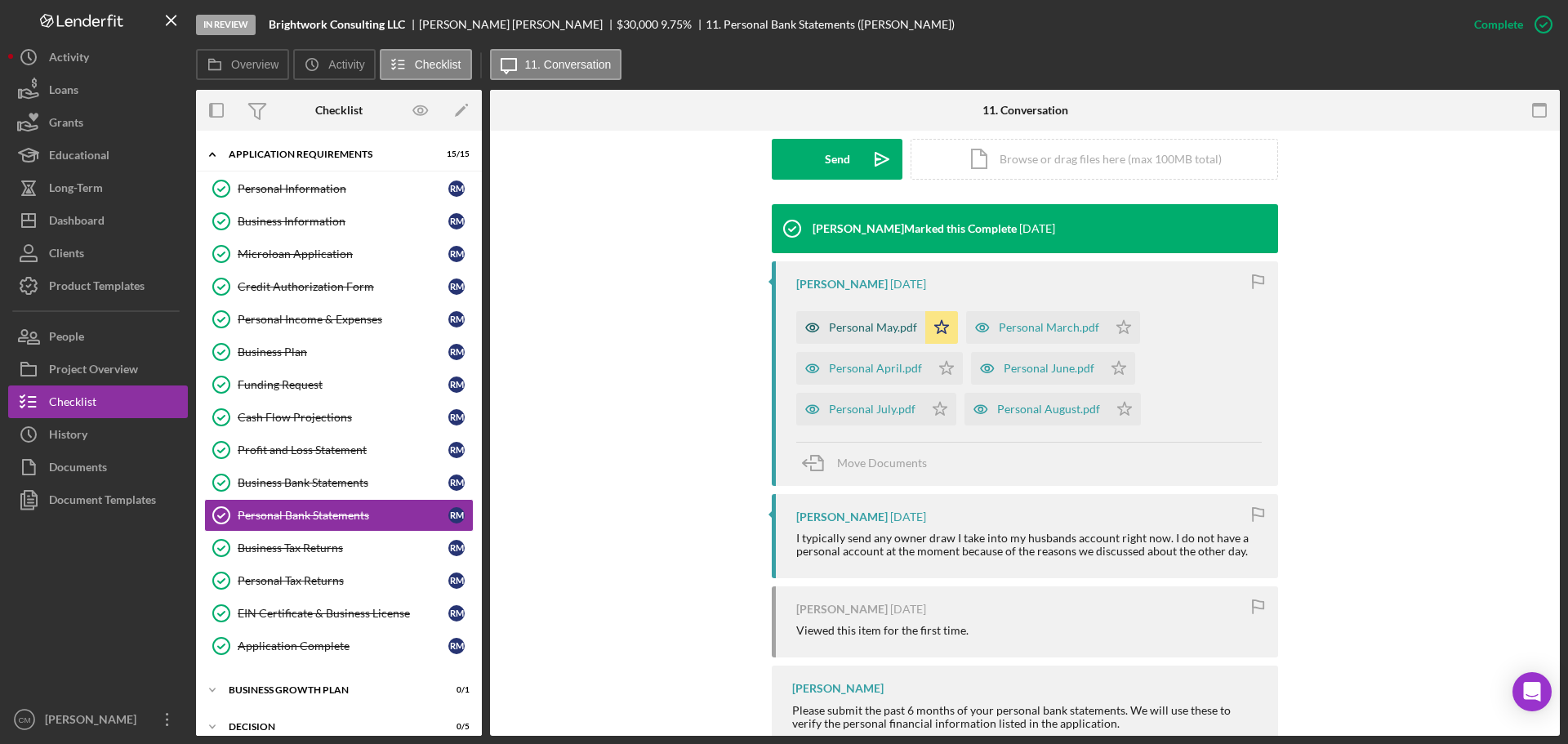
click at [811, 329] on icon "button" at bounding box center [812, 326] width 4 height 4
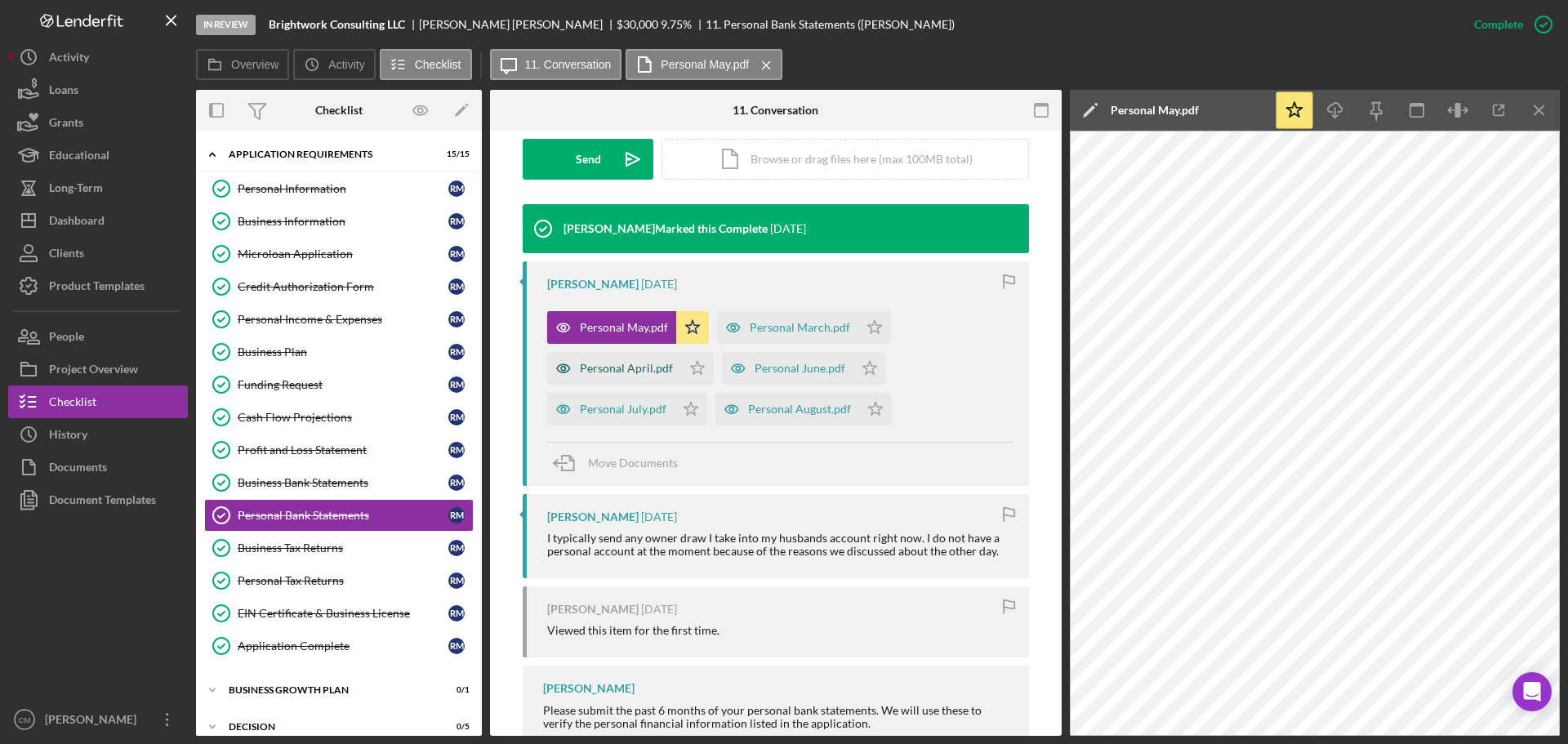
click at [563, 371] on icon "button" at bounding box center [563, 368] width 32 height 32
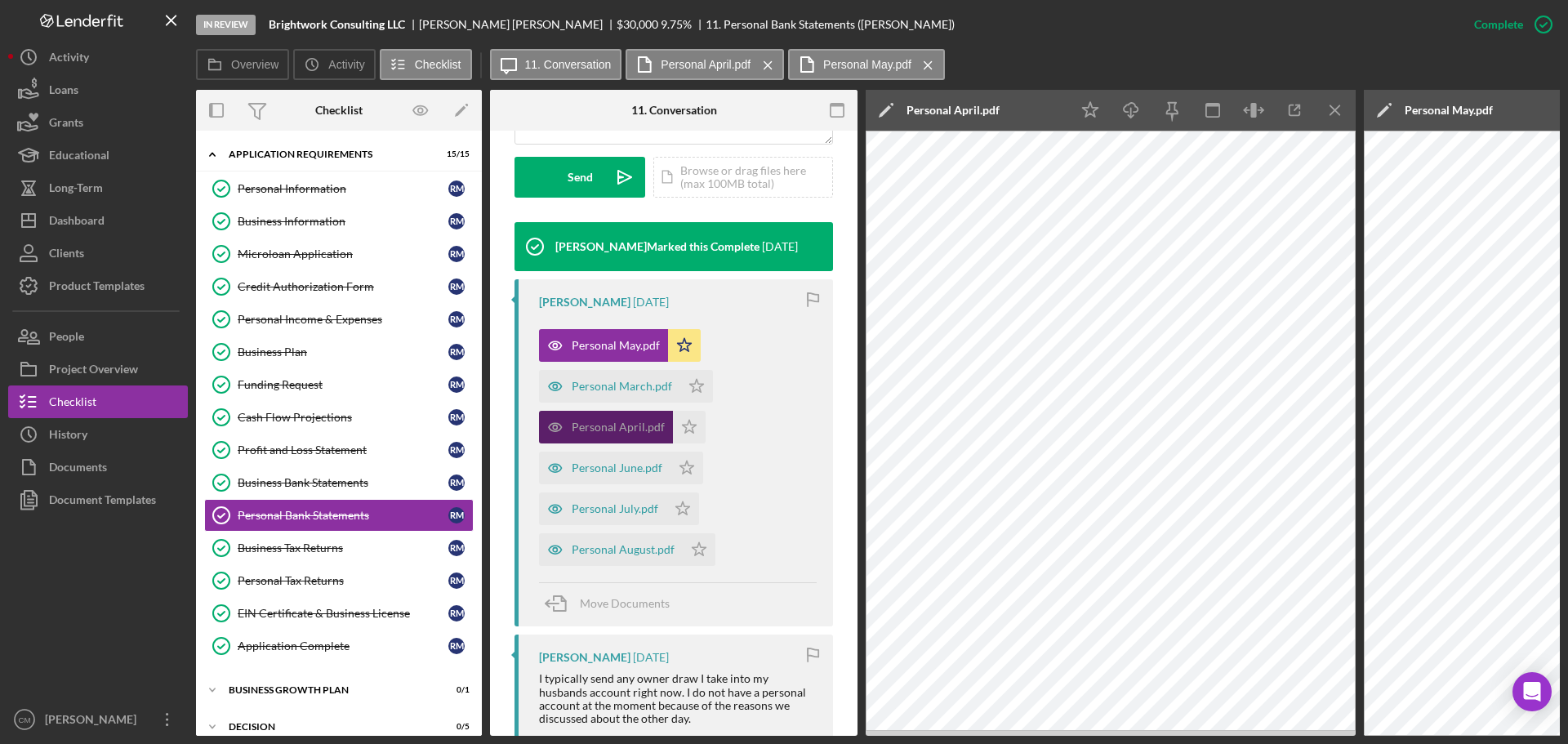
scroll to position [489, 0]
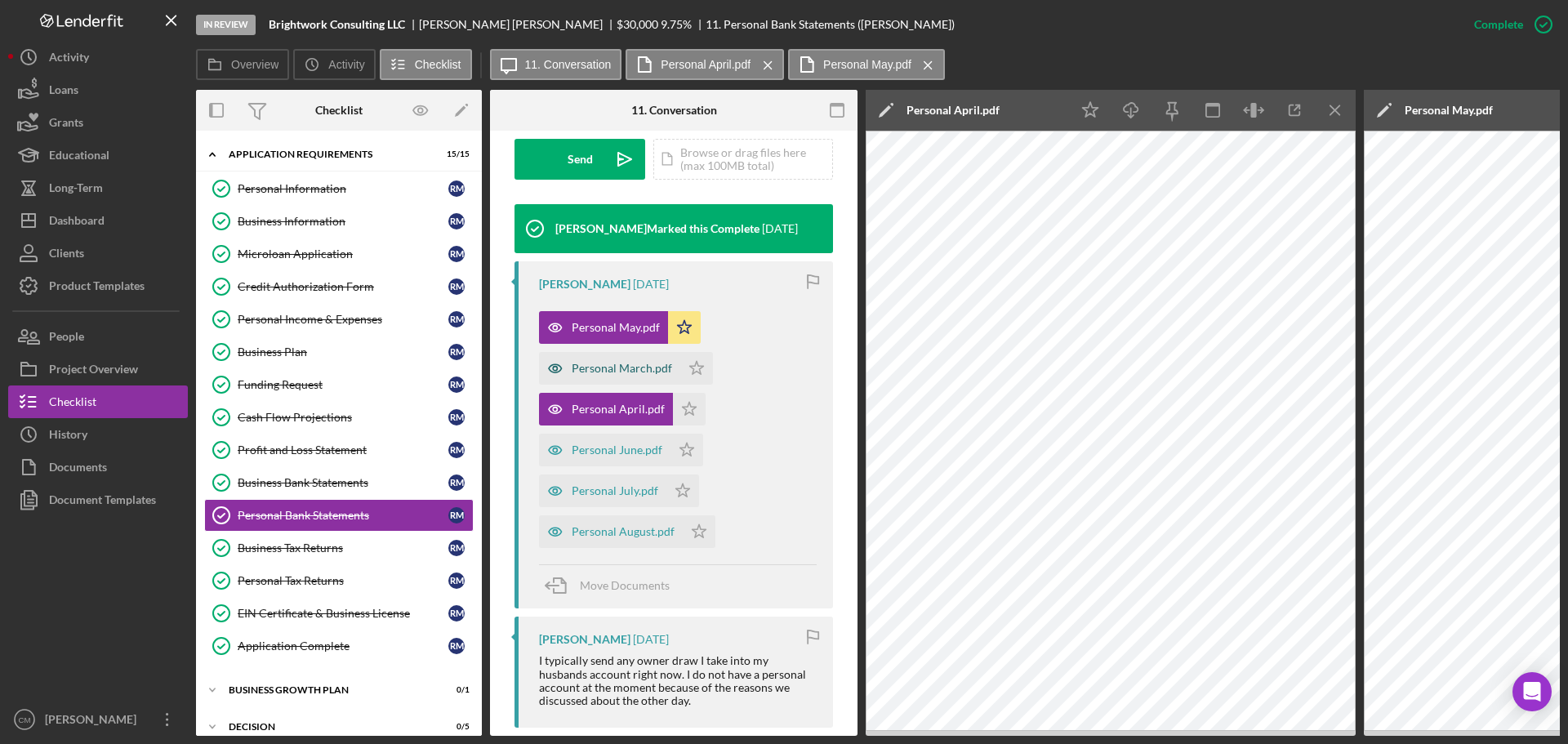
click at [555, 368] on icon "button" at bounding box center [554, 368] width 32 height 32
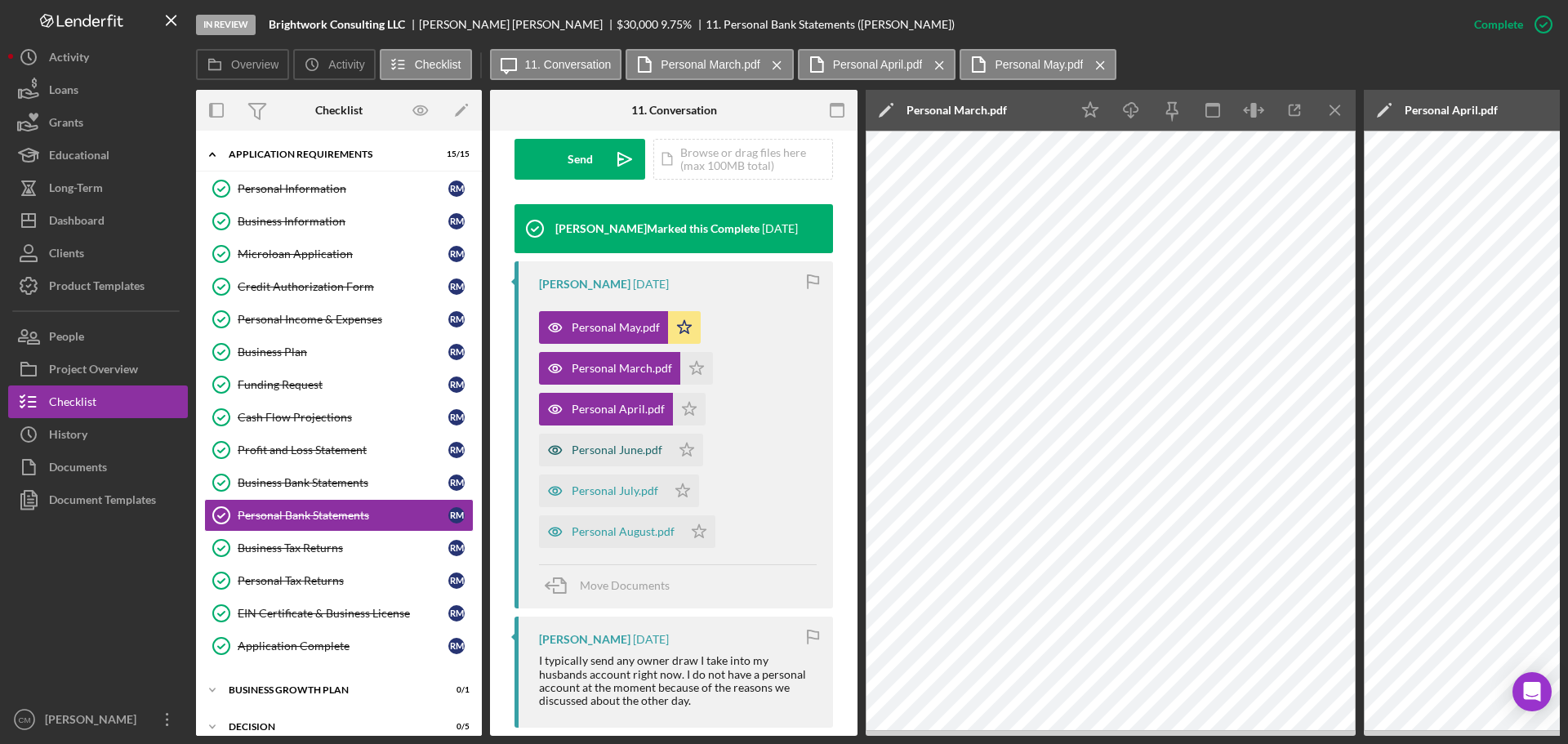
click at [555, 449] on icon "button" at bounding box center [554, 449] width 32 height 32
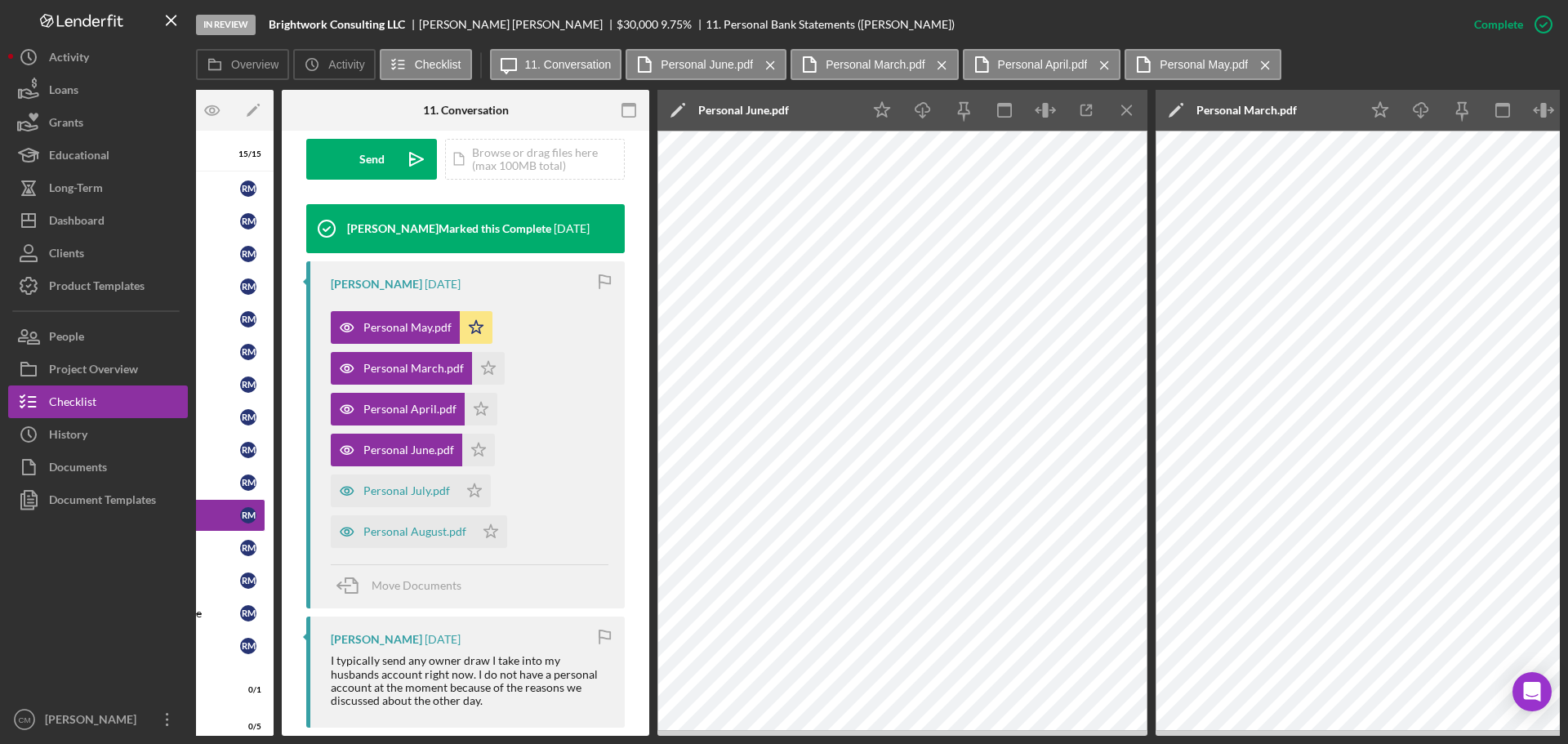
scroll to position [0, 190]
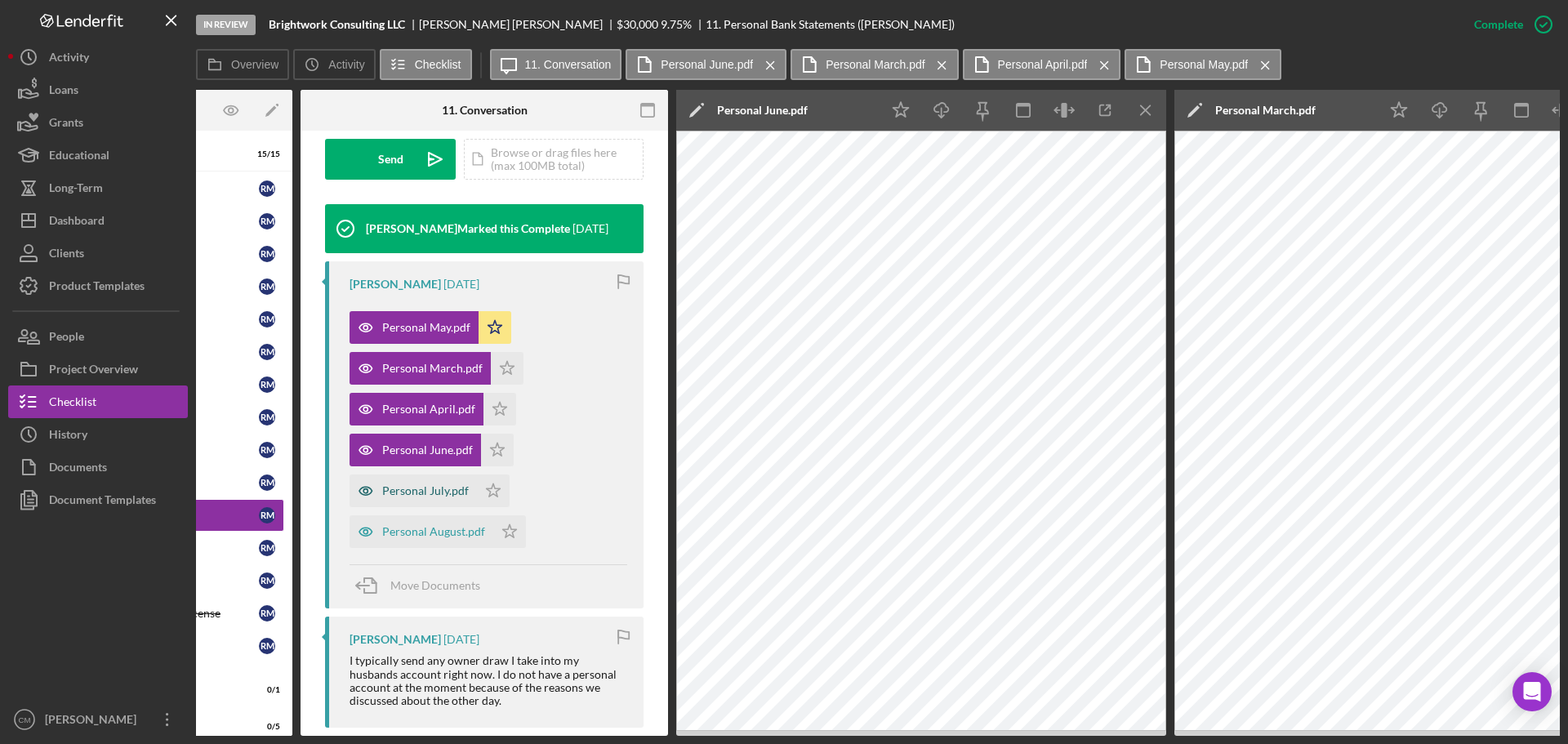
click at [363, 490] on icon "button" at bounding box center [365, 490] width 4 height 4
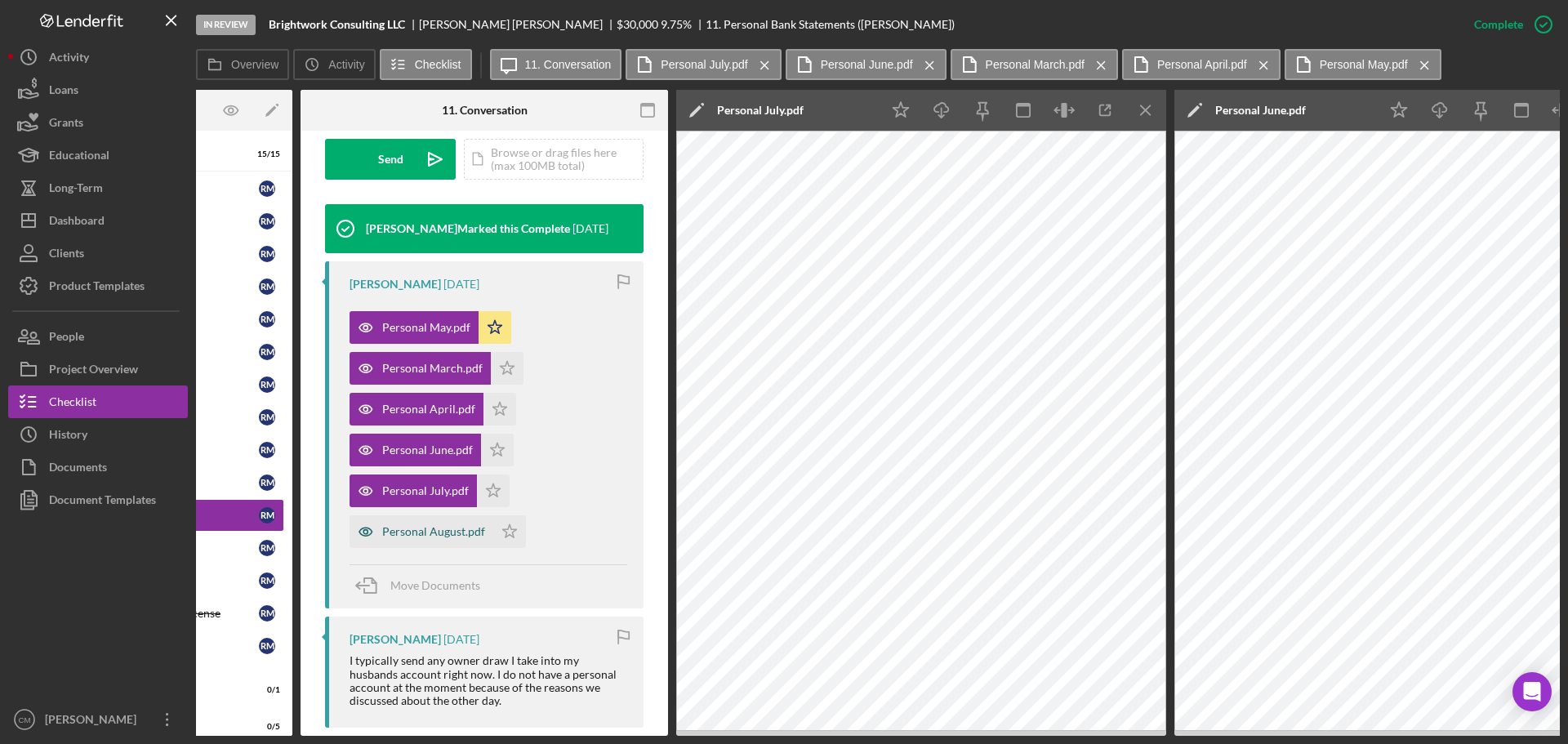
click at [364, 531] on icon "button" at bounding box center [365, 532] width 4 height 4
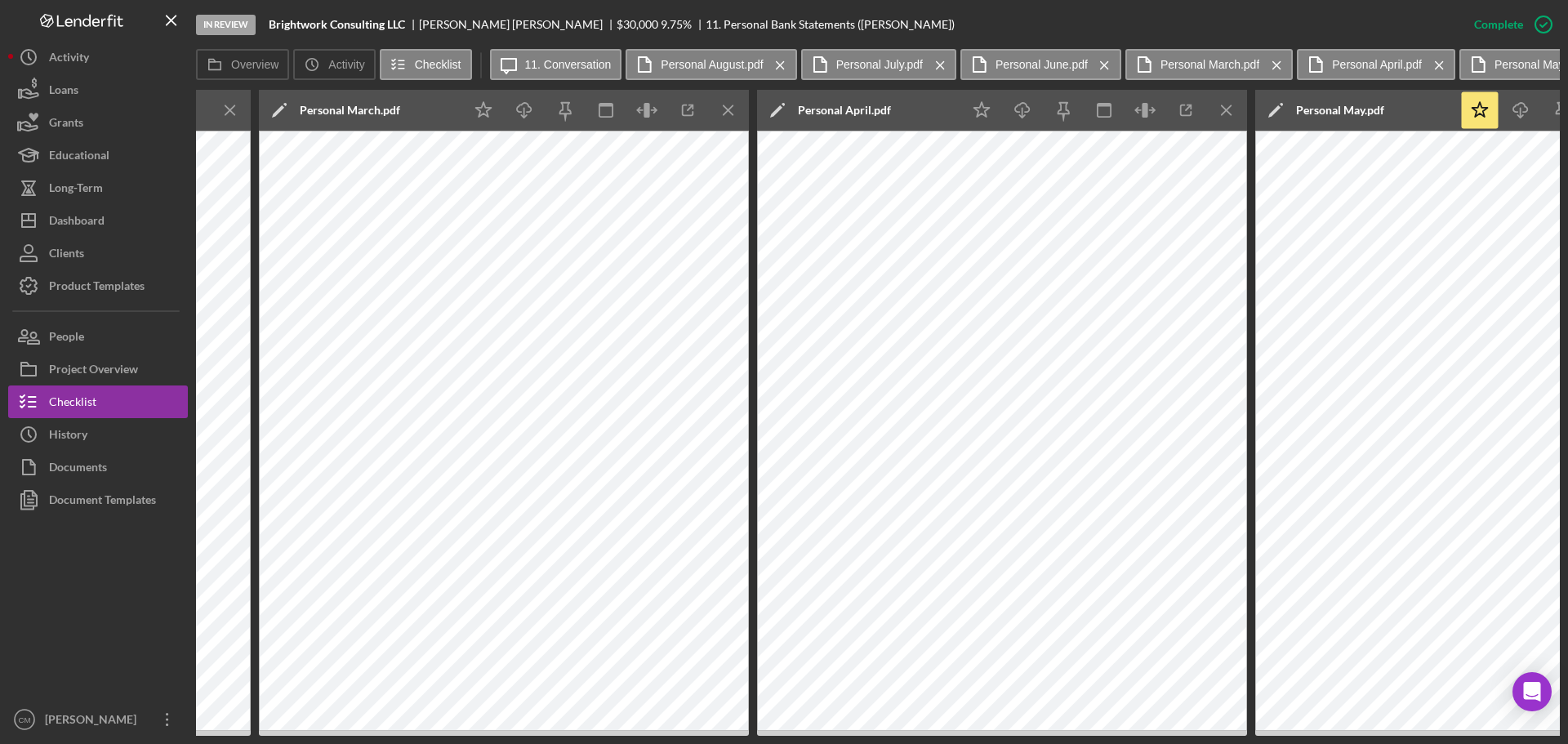
scroll to position [0, 2287]
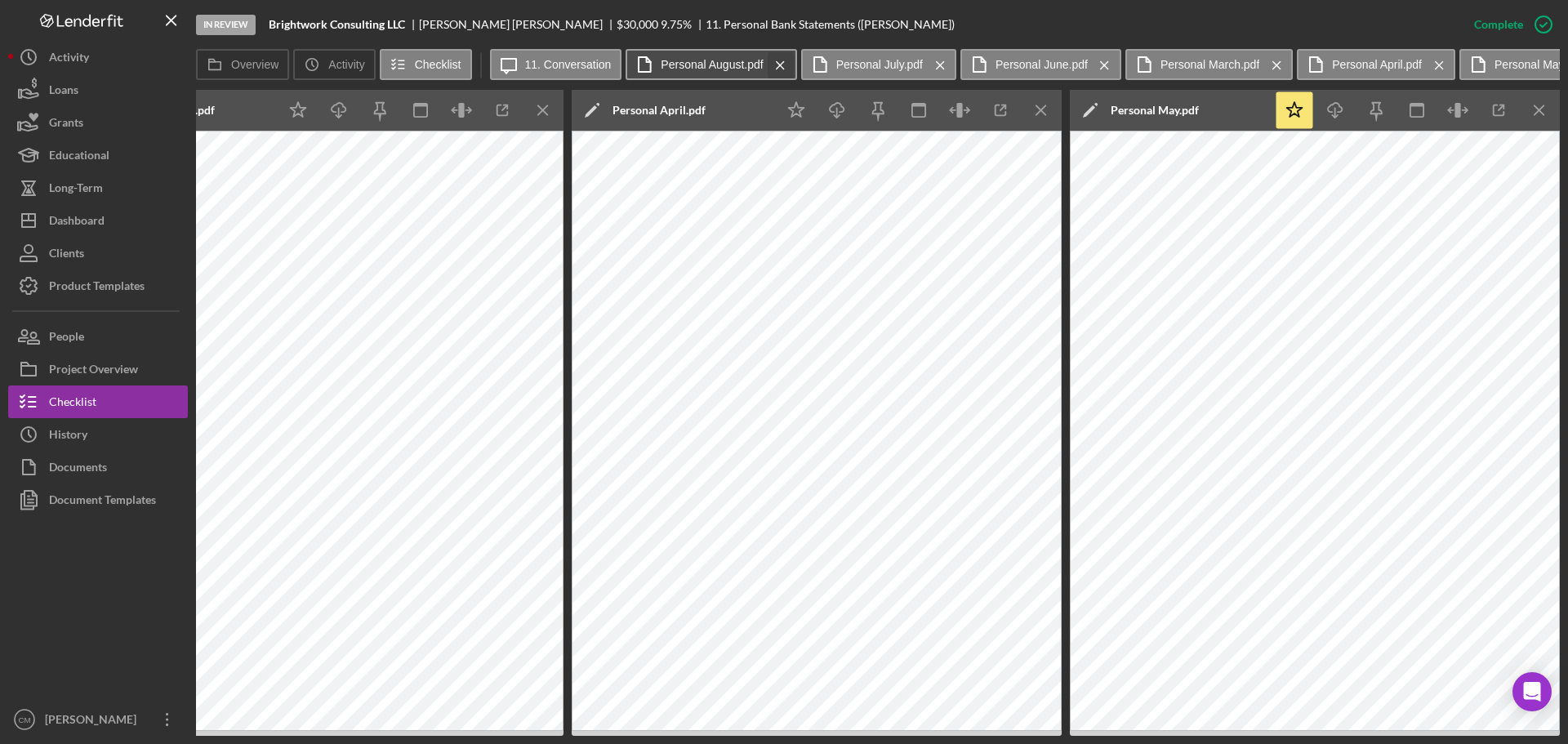
click at [785, 64] on icon "Icon/Menu Close" at bounding box center [780, 65] width 28 height 41
click at [771, 68] on icon "Icon/Menu Close" at bounding box center [765, 65] width 28 height 41
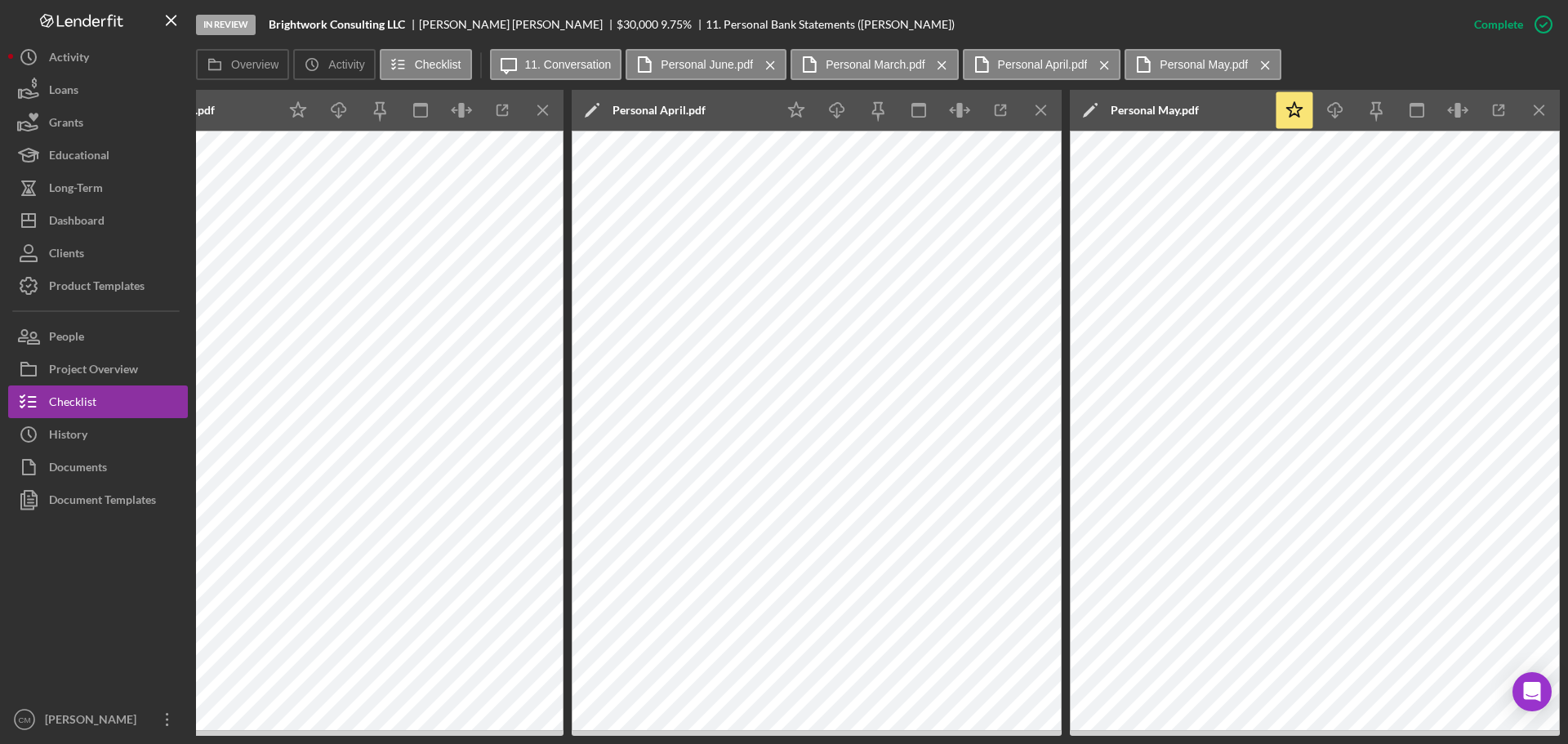
scroll to position [0, 1290]
click at [771, 68] on icon "Icon/Menu Close" at bounding box center [770, 65] width 28 height 41
click at [771, 68] on icon "Icon/Menu Close" at bounding box center [777, 65] width 28 height 41
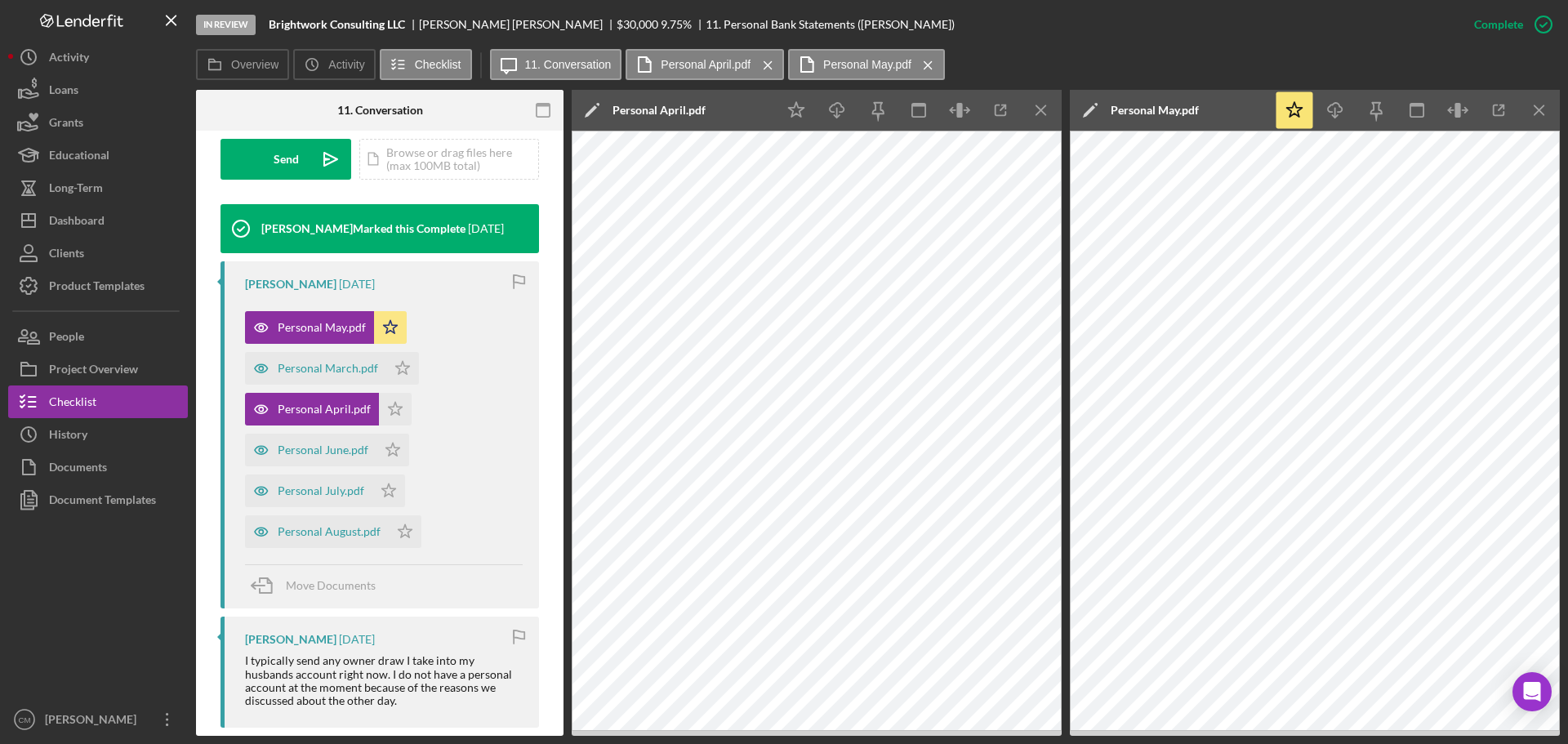
click at [771, 68] on icon "Icon/Menu Close" at bounding box center [768, 65] width 28 height 41
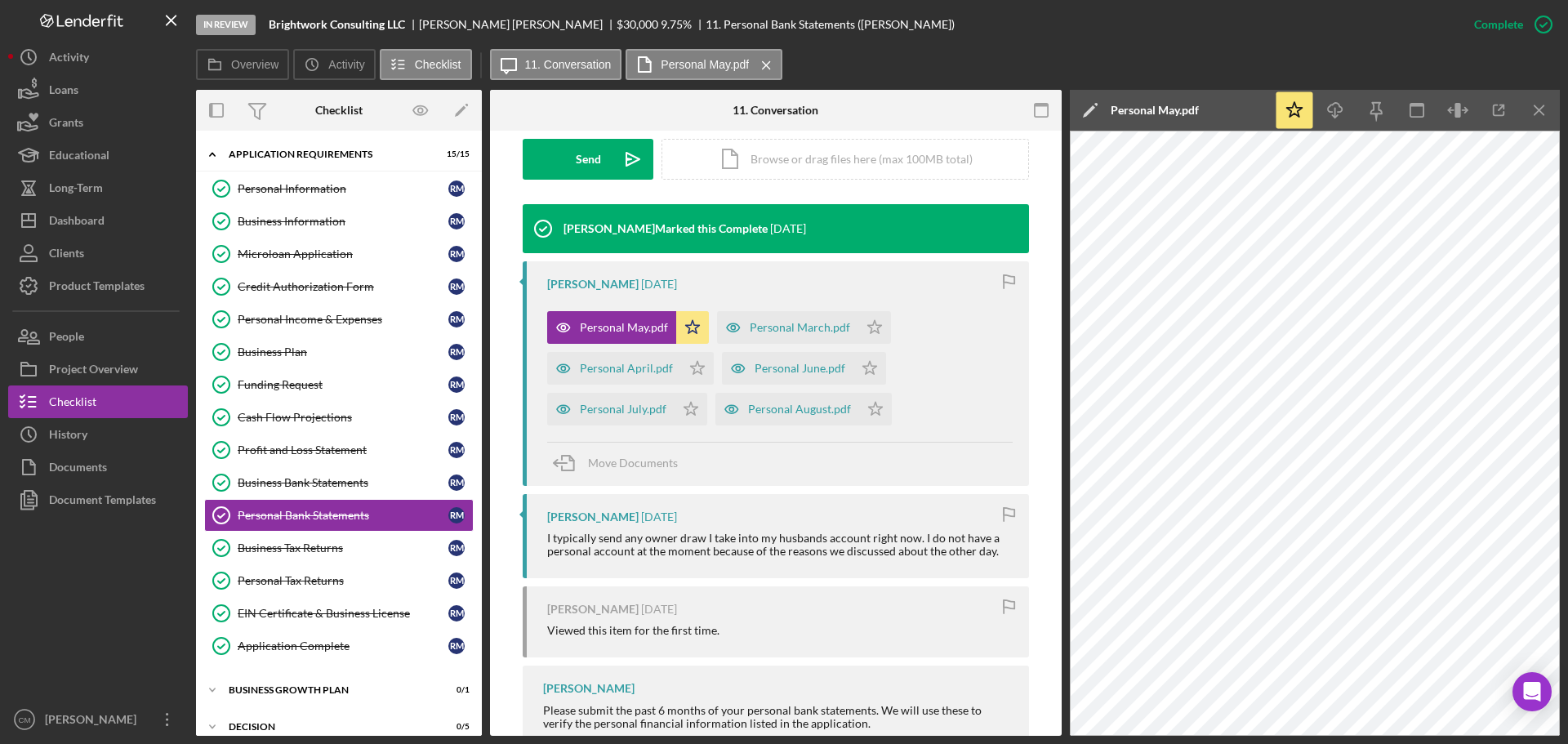
click at [771, 68] on icon "Icon/Menu Close" at bounding box center [767, 65] width 28 height 41
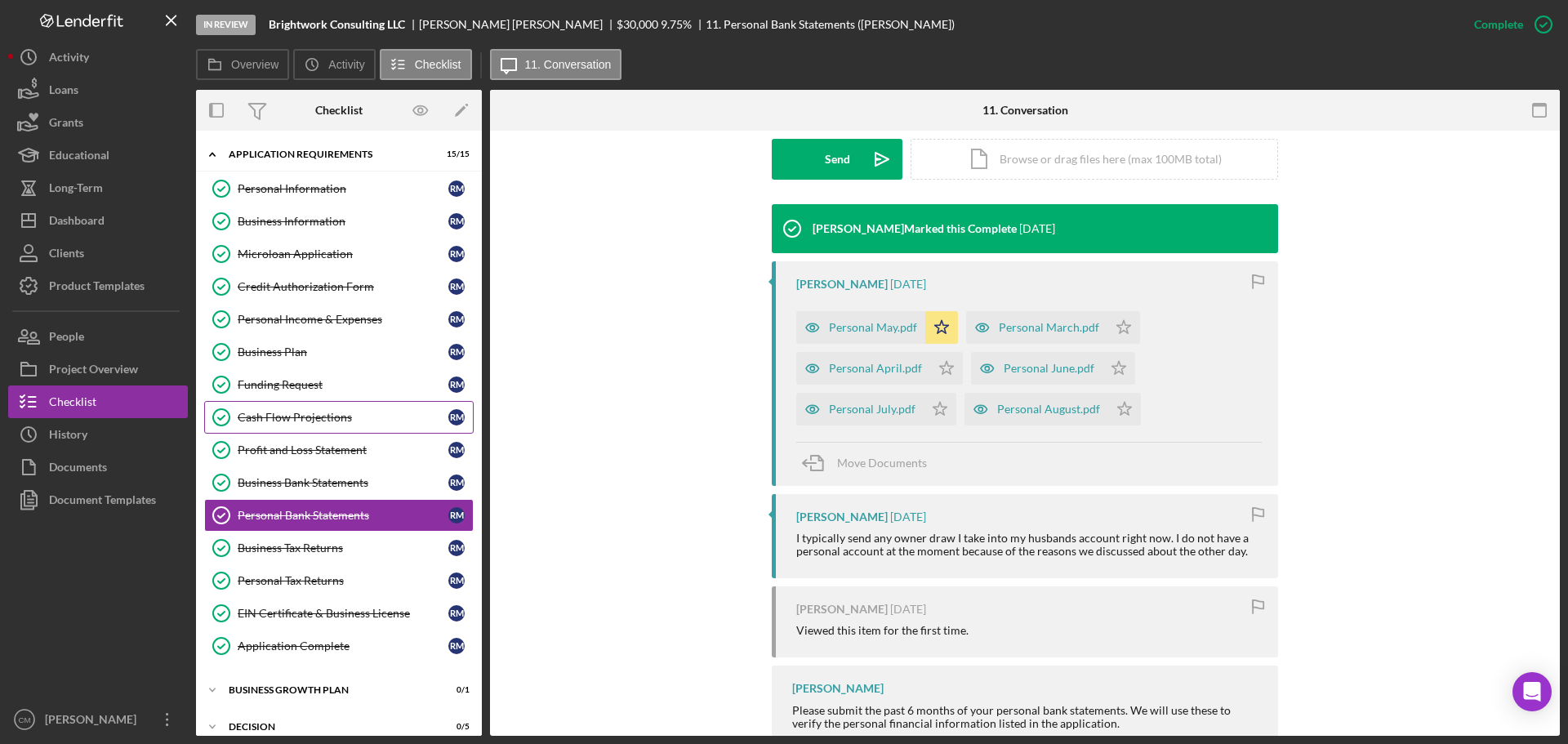
click at [334, 421] on div "Cash Flow Projections" at bounding box center [343, 418] width 211 height 13
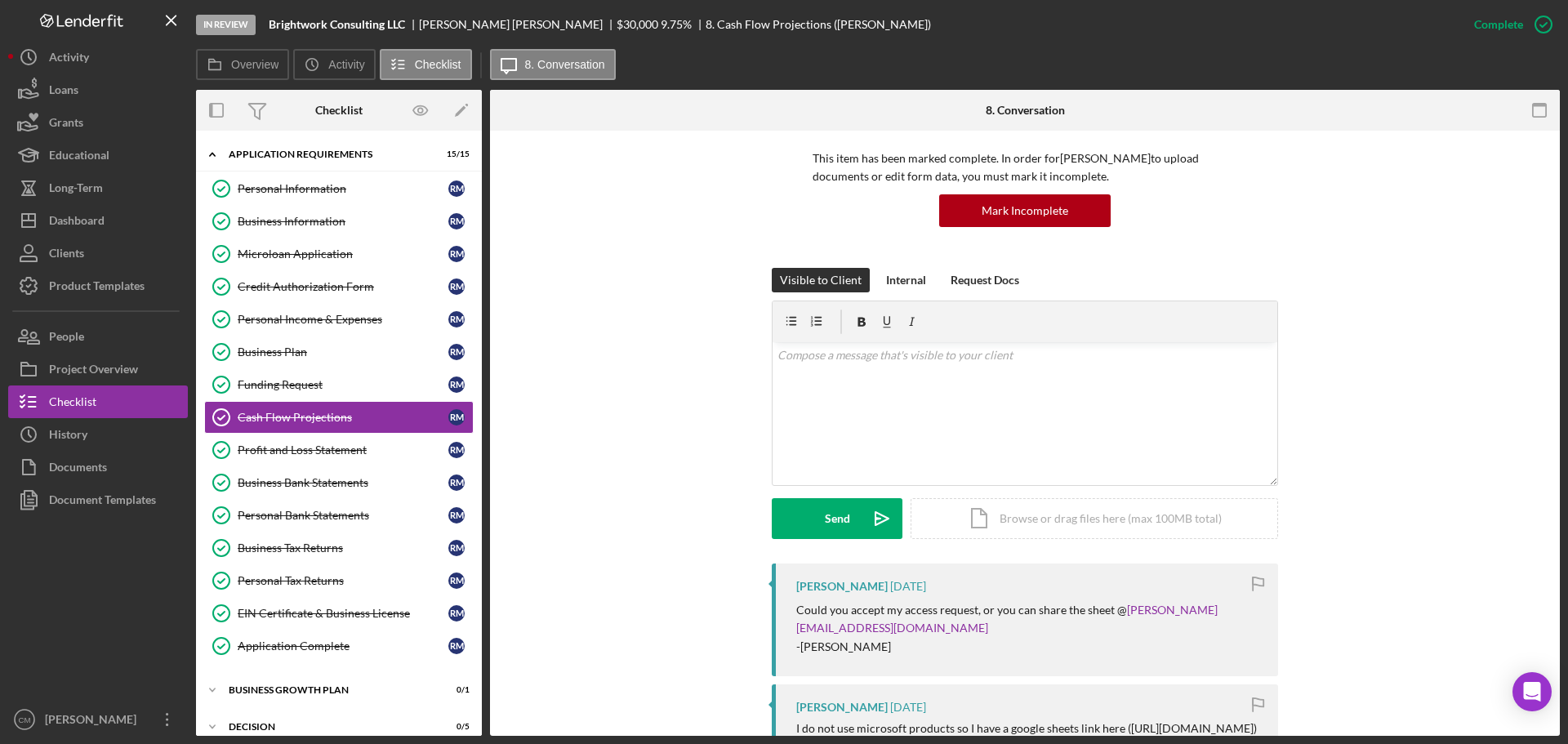
scroll to position [111, 0]
click at [320, 490] on link "Business Bank Statements Business Bank Statements R M" at bounding box center [338, 482] width 269 height 32
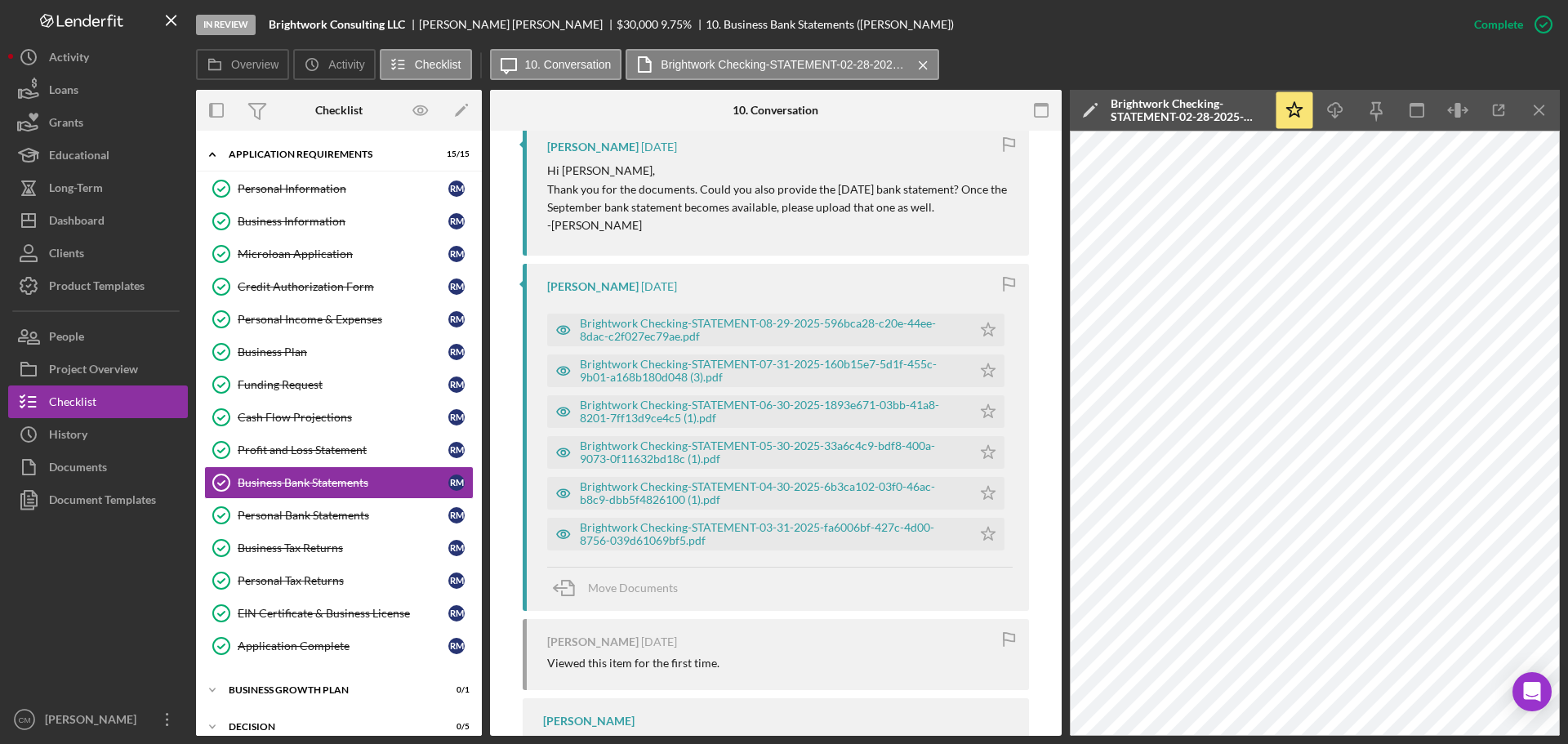
scroll to position [903, 0]
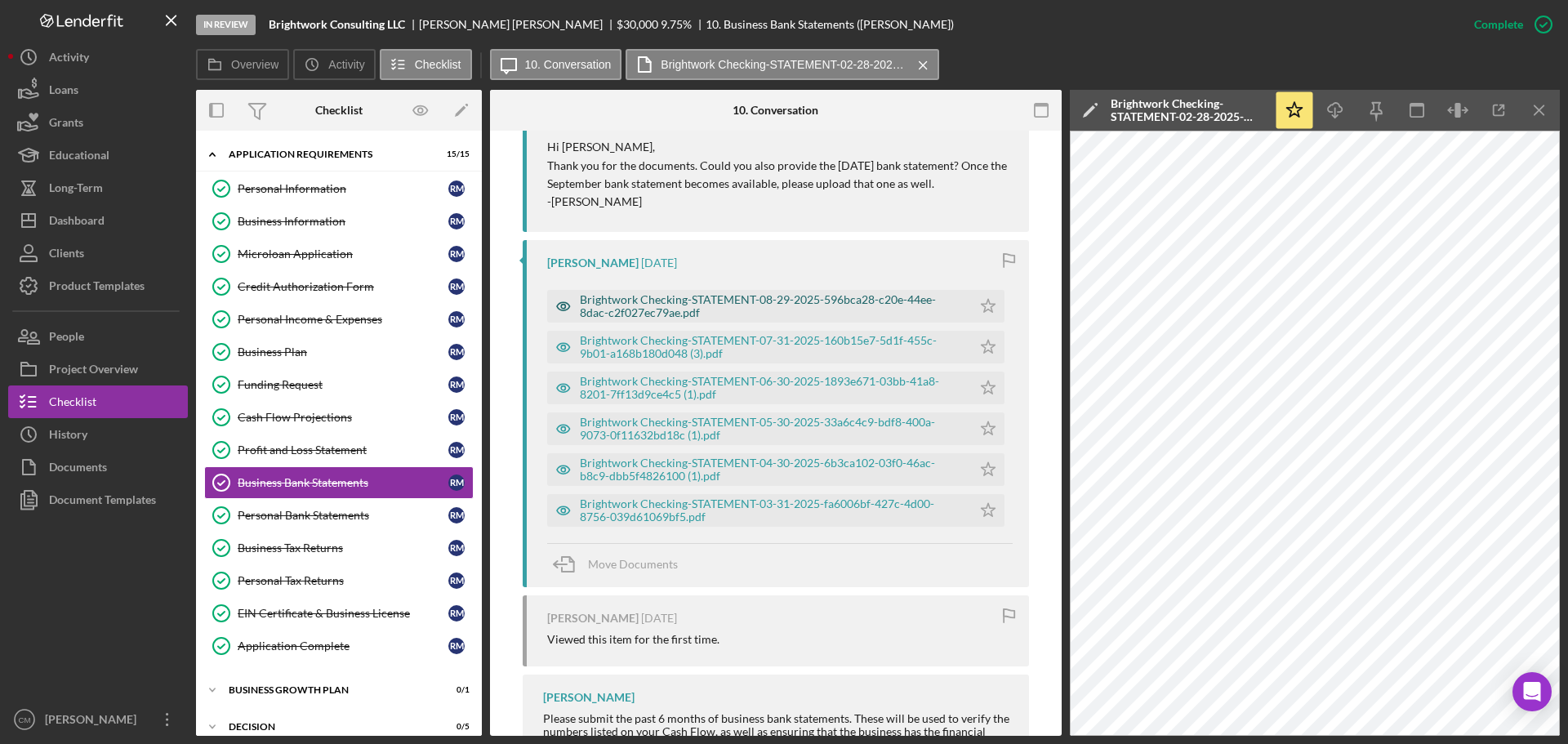
click at [562, 307] on icon "button" at bounding box center [563, 307] width 4 height 4
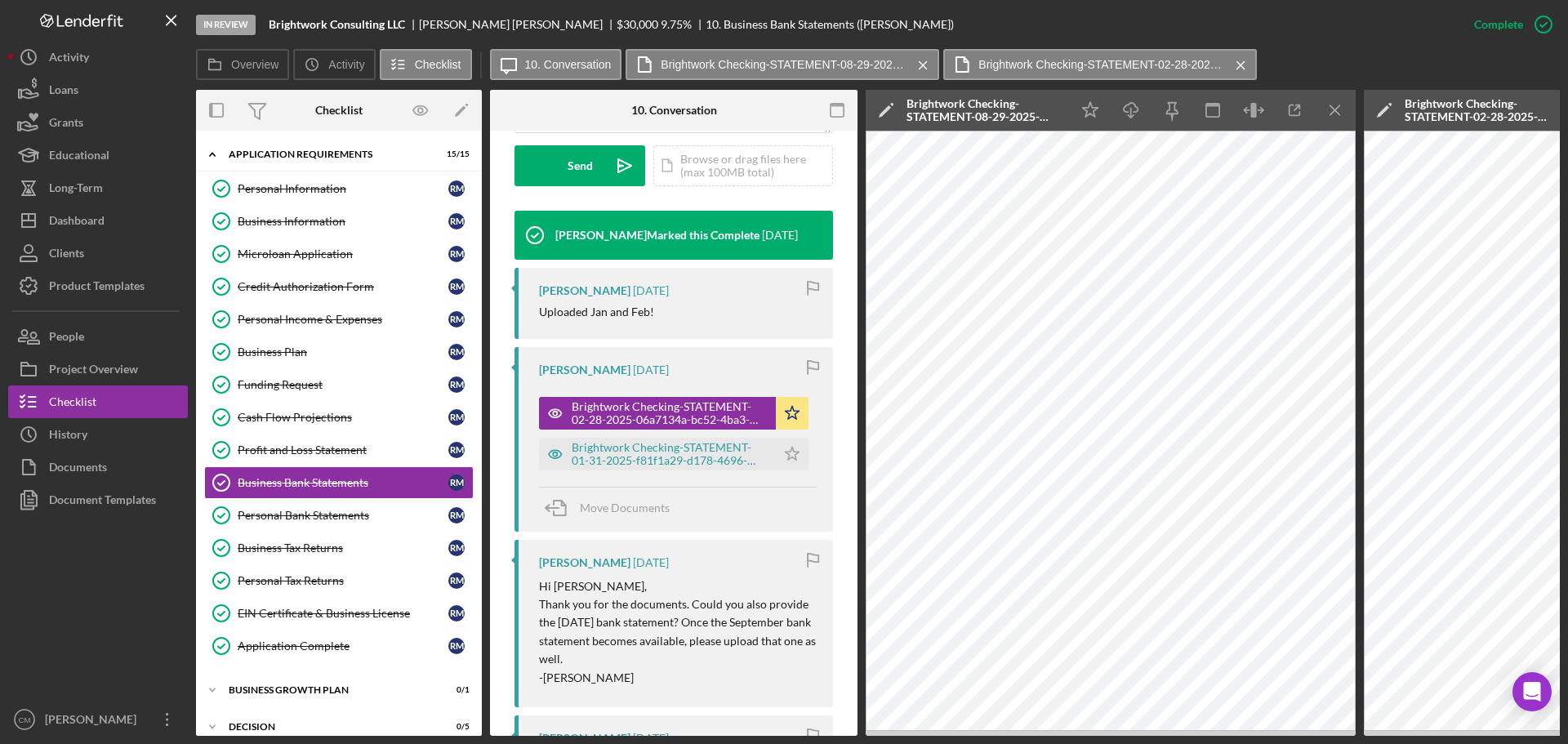
scroll to position [435, 0]
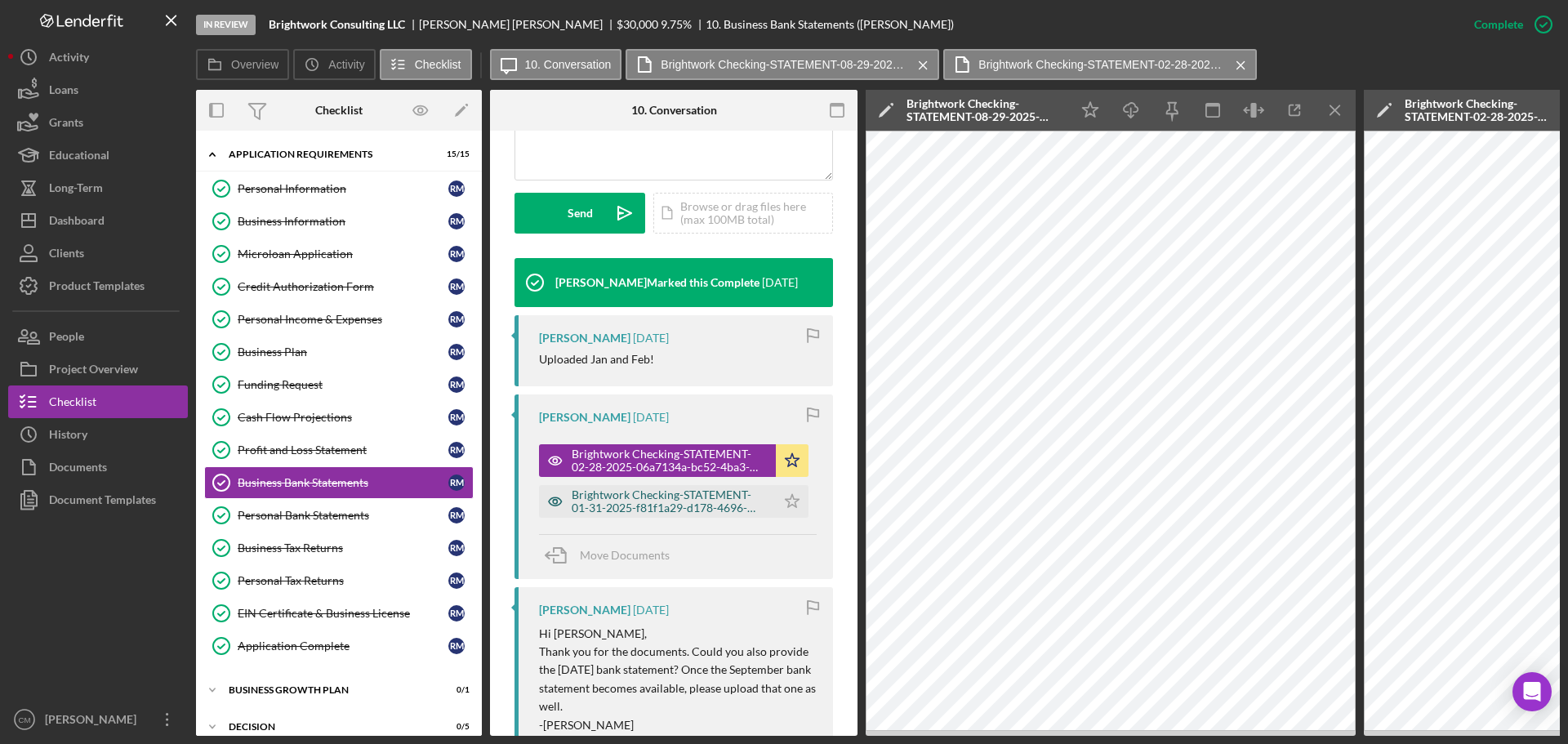
click at [553, 500] on icon "button" at bounding box center [554, 500] width 32 height 32
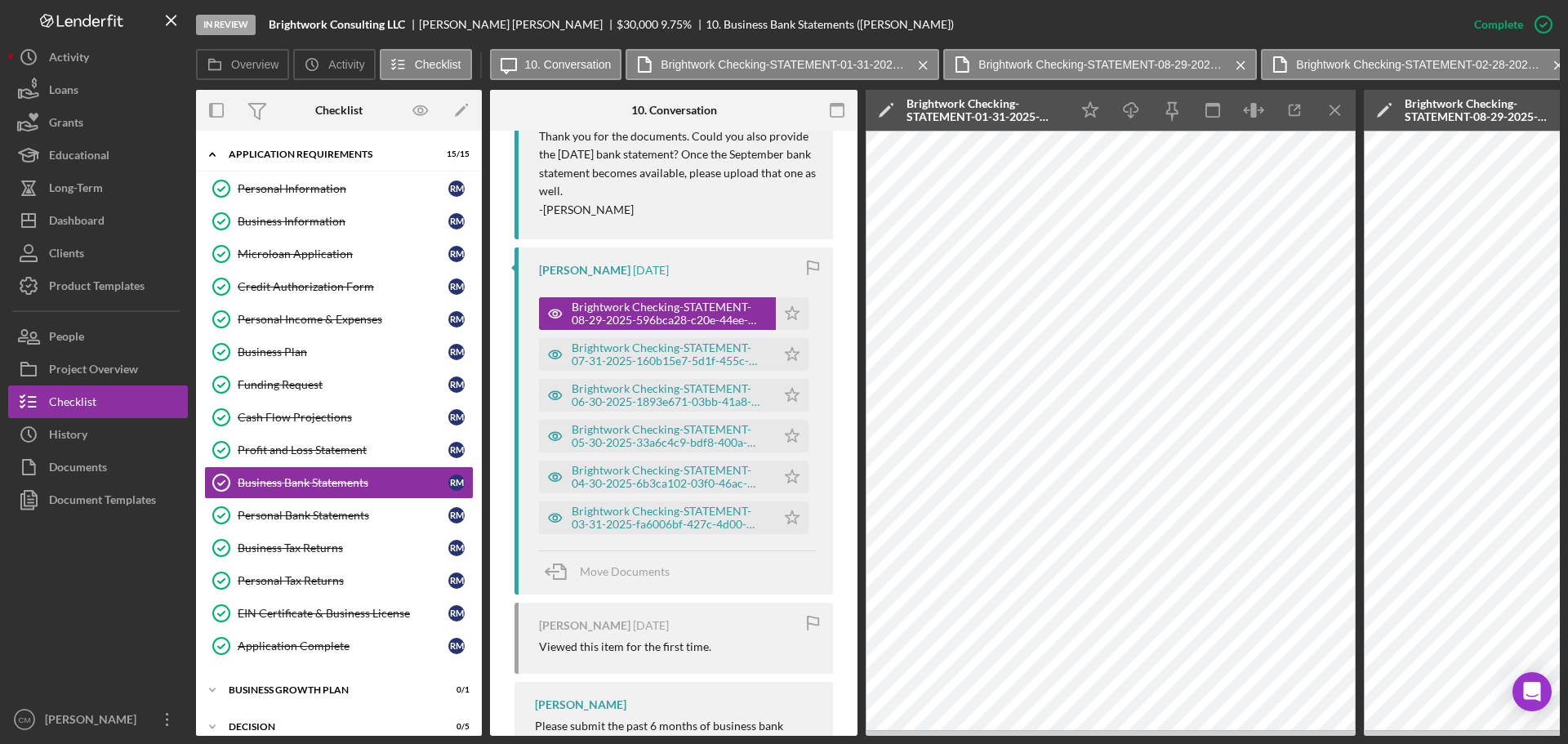
scroll to position [974, 0]
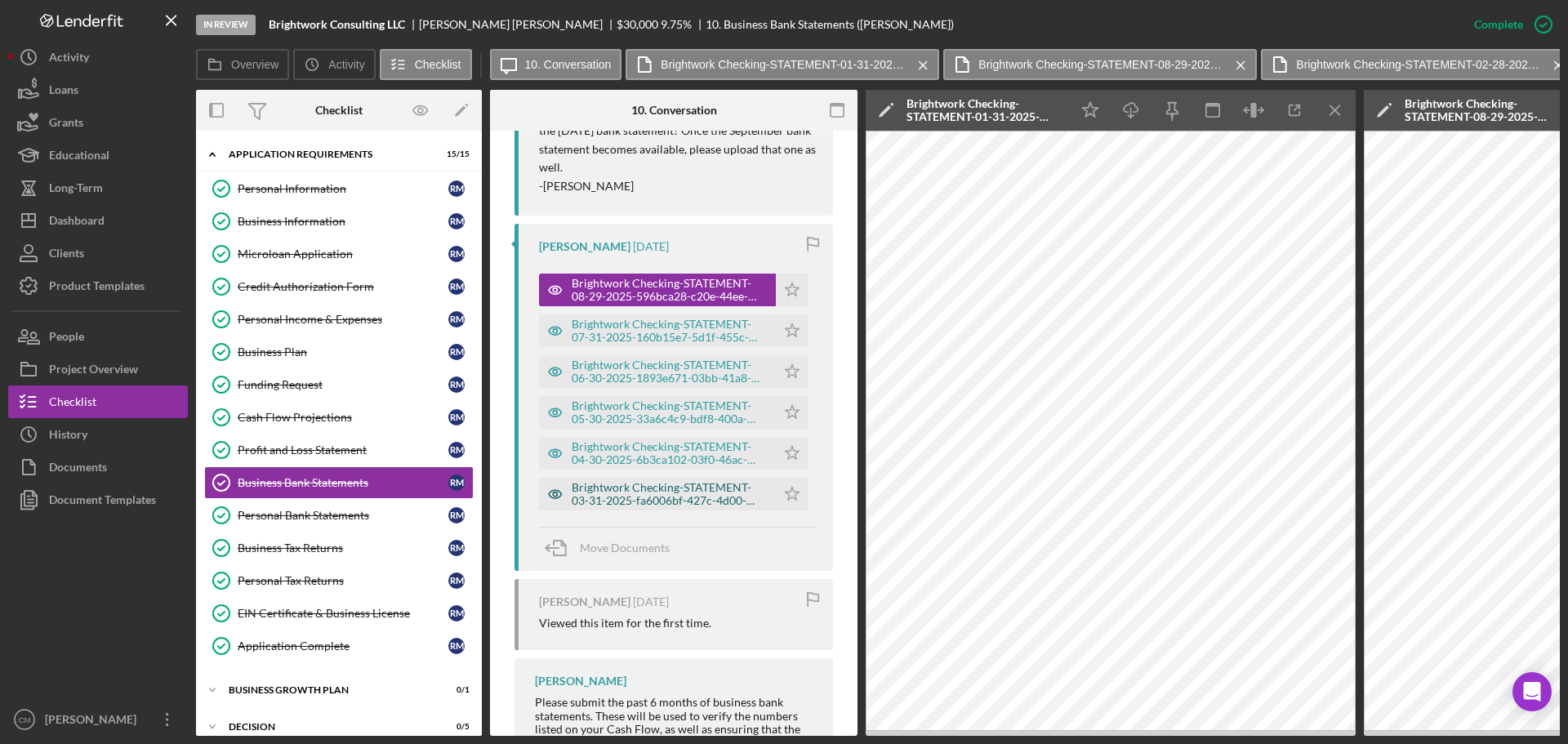
click at [554, 493] on icon "button" at bounding box center [554, 494] width 4 height 4
click at [558, 448] on icon "button" at bounding box center [554, 452] width 32 height 32
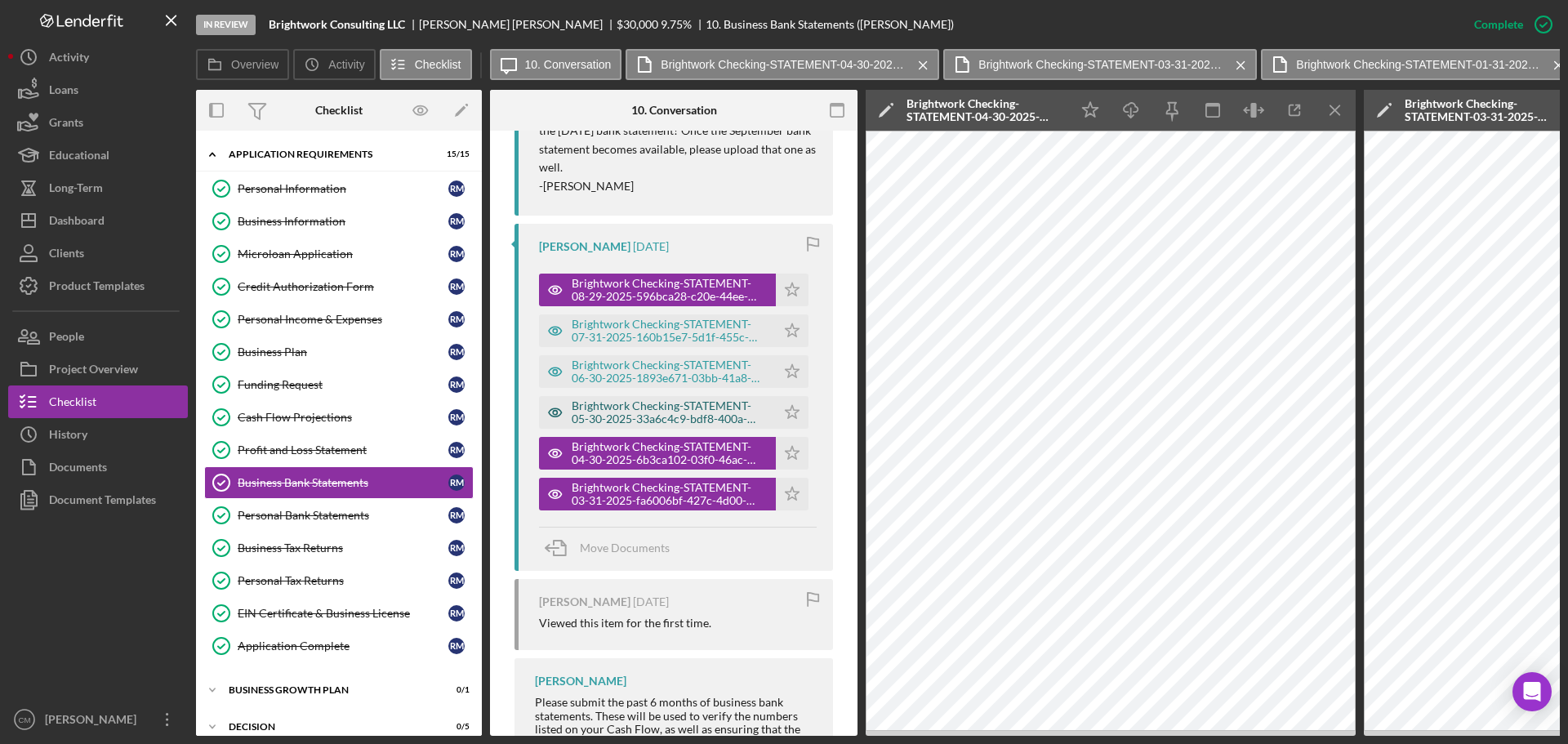
click at [553, 412] on icon "button" at bounding box center [554, 413] width 4 height 4
click at [556, 372] on icon "button" at bounding box center [554, 371] width 32 height 32
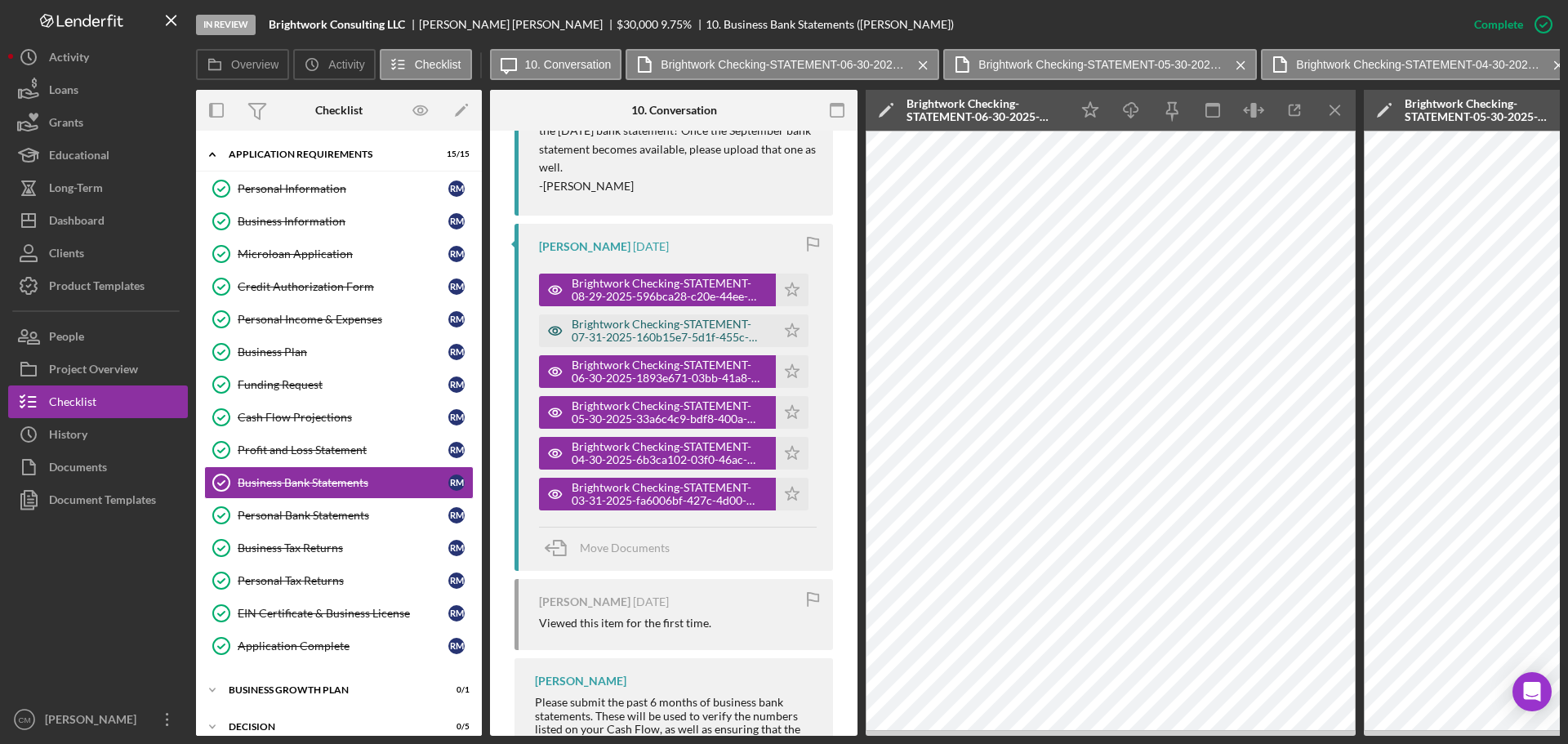
click at [552, 328] on icon "button" at bounding box center [554, 330] width 32 height 32
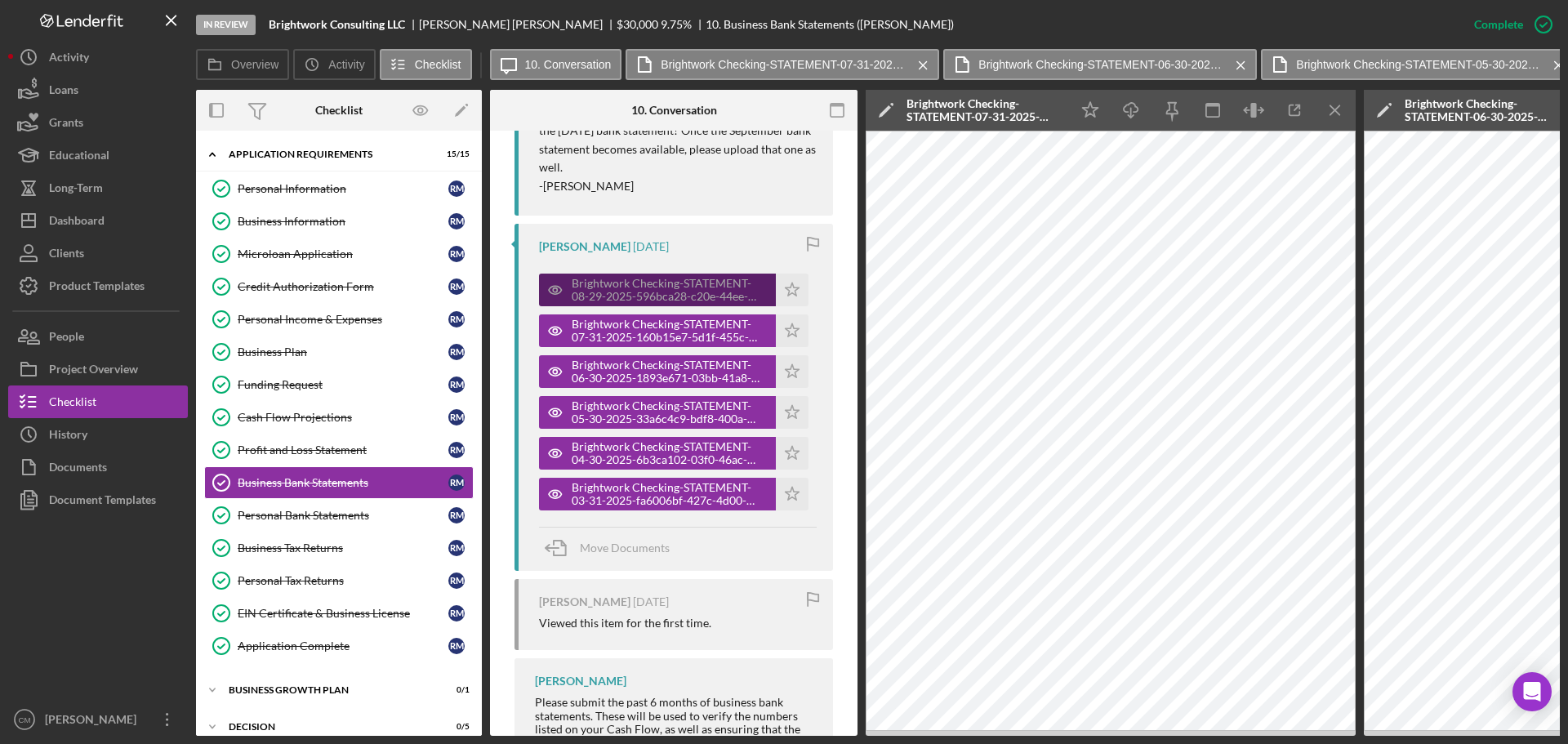
click at [553, 292] on icon "button" at bounding box center [554, 289] width 32 height 32
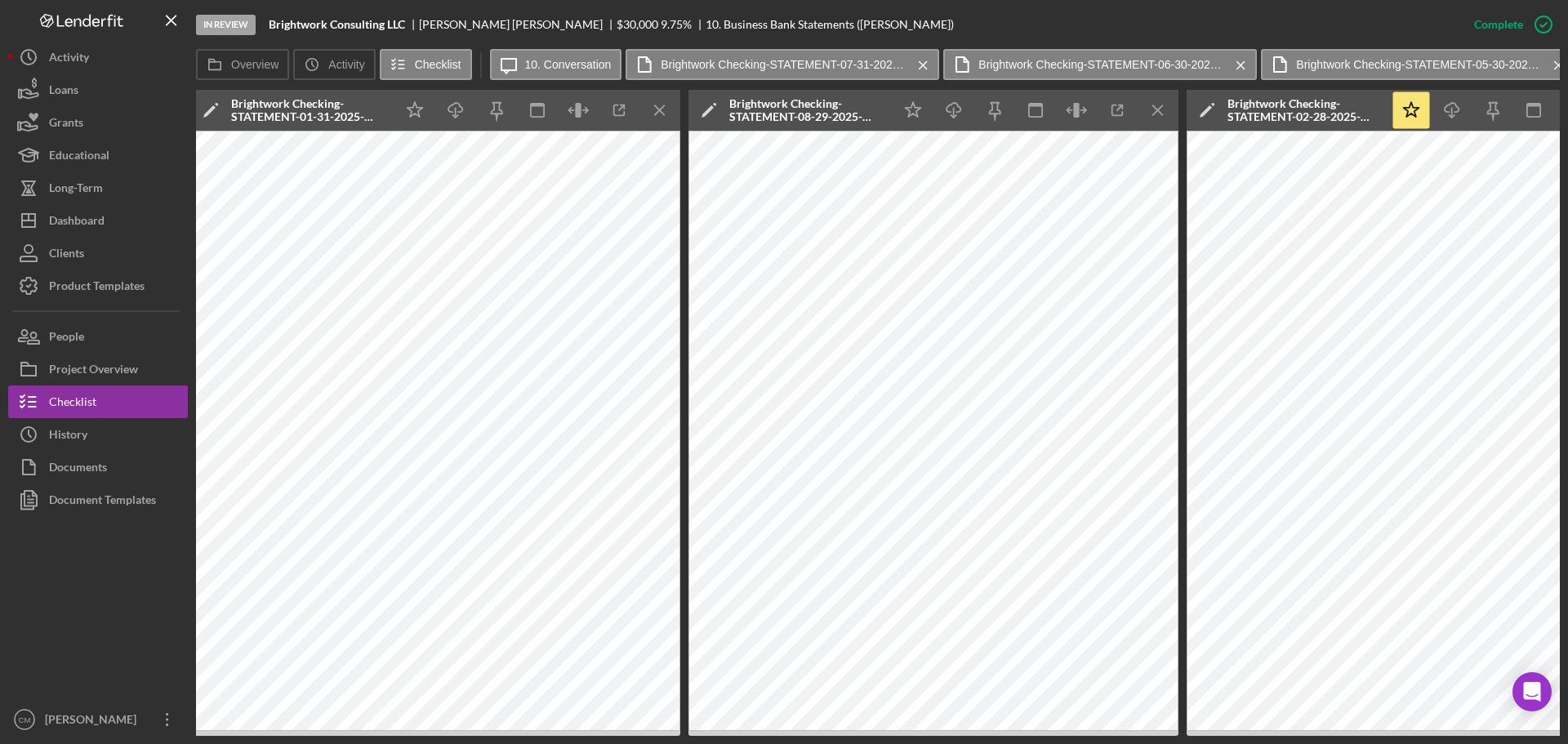
scroll to position [0, 3283]
